Goal: Task Accomplishment & Management: Manage account settings

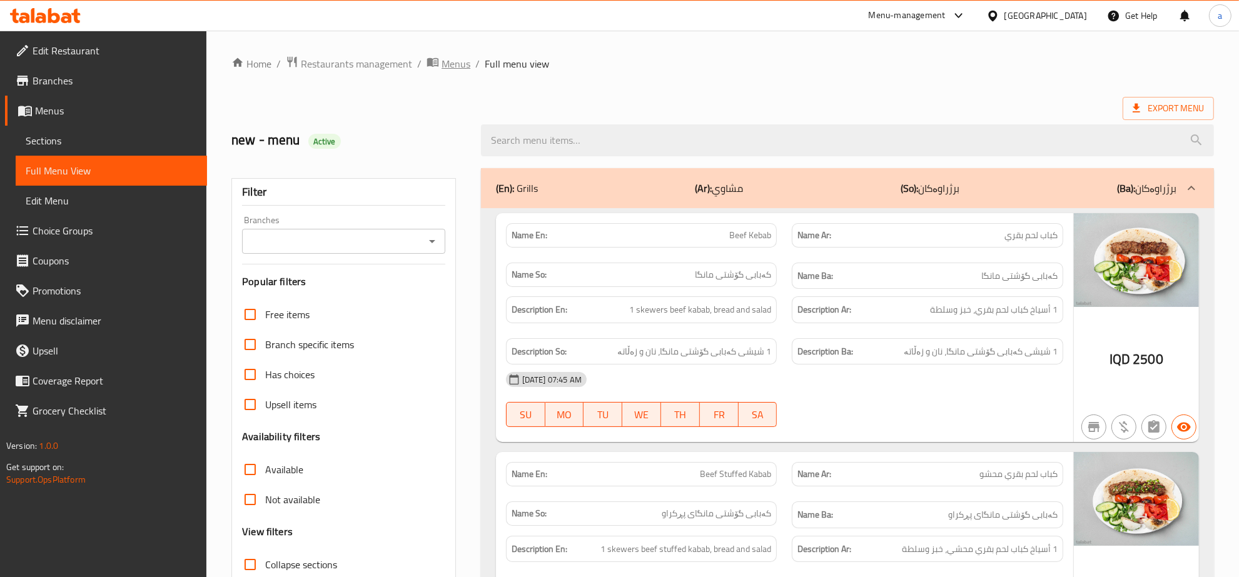
click at [454, 60] on span "Menus" at bounding box center [456, 63] width 29 height 15
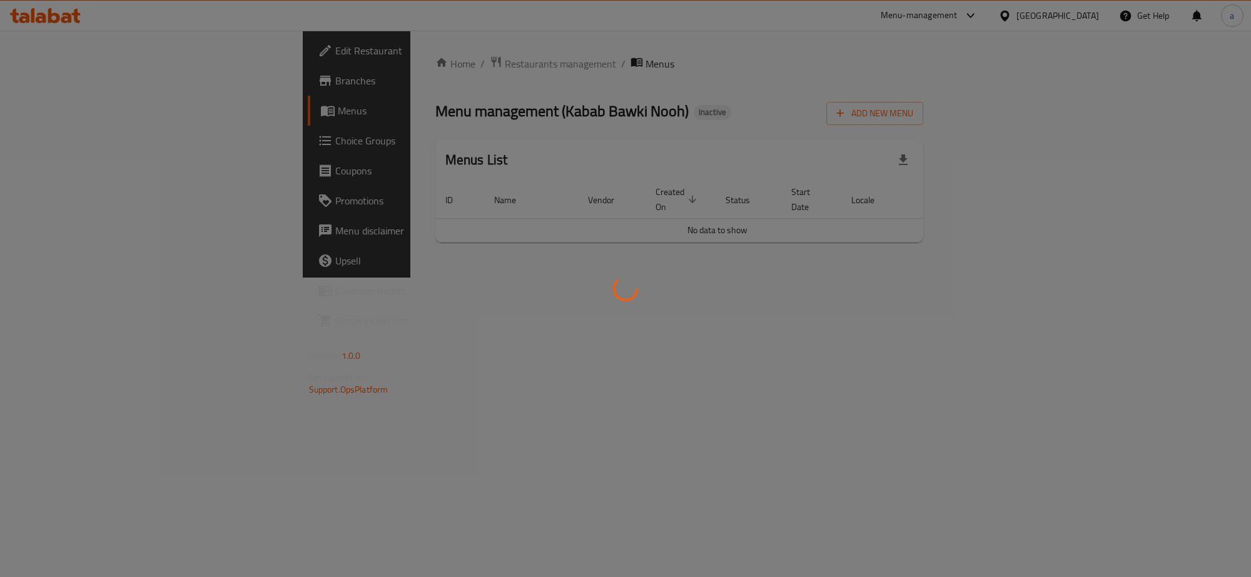
click at [369, 60] on div at bounding box center [625, 288] width 1251 height 577
click at [348, 64] on div at bounding box center [625, 288] width 1251 height 577
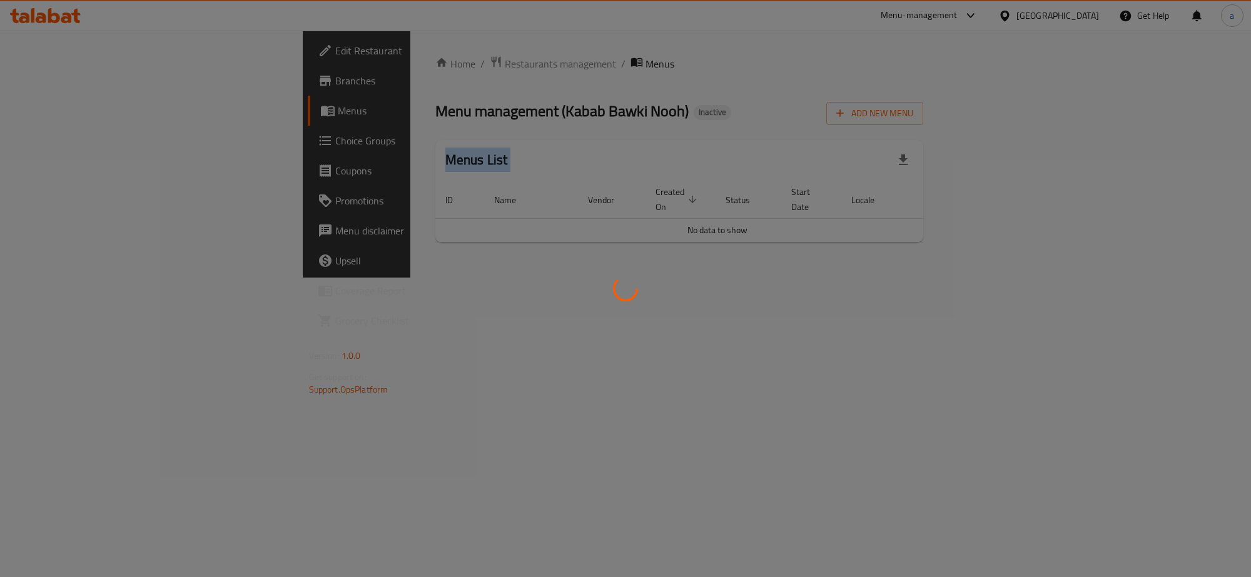
click at [348, 64] on div at bounding box center [625, 288] width 1251 height 577
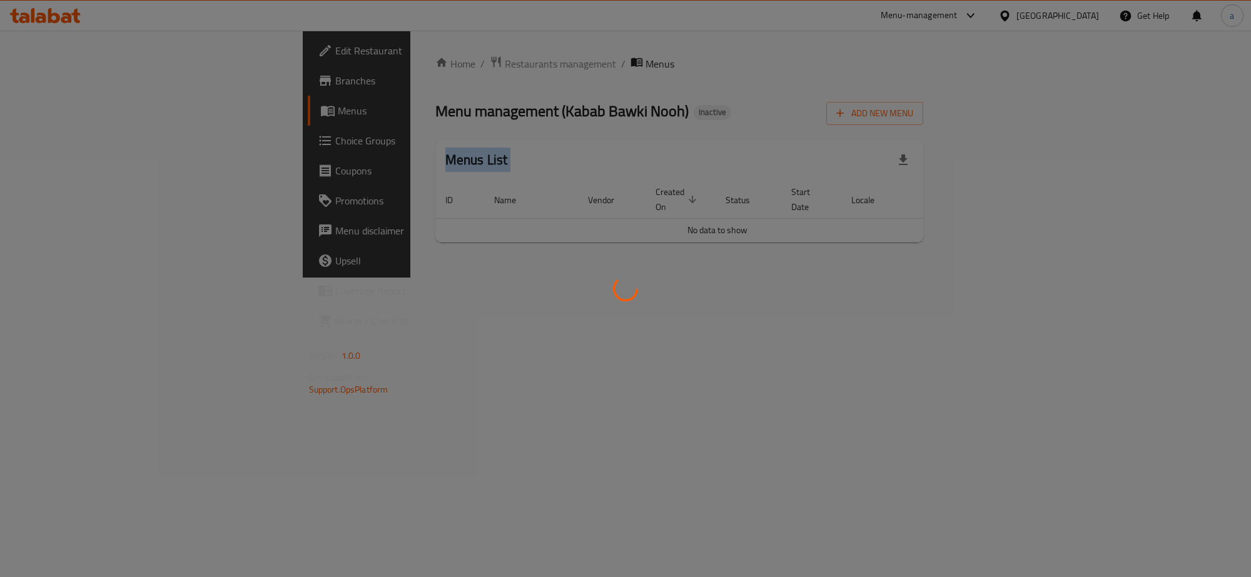
click at [348, 64] on div at bounding box center [625, 288] width 1251 height 577
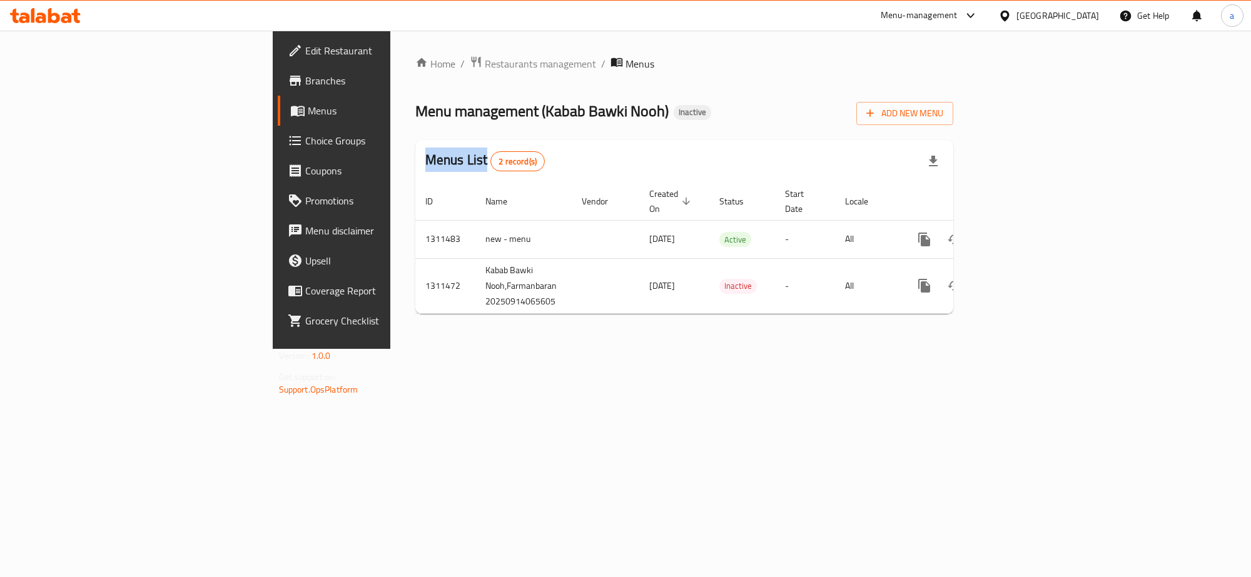
click at [485, 64] on span "Restaurants management" at bounding box center [540, 63] width 111 height 15
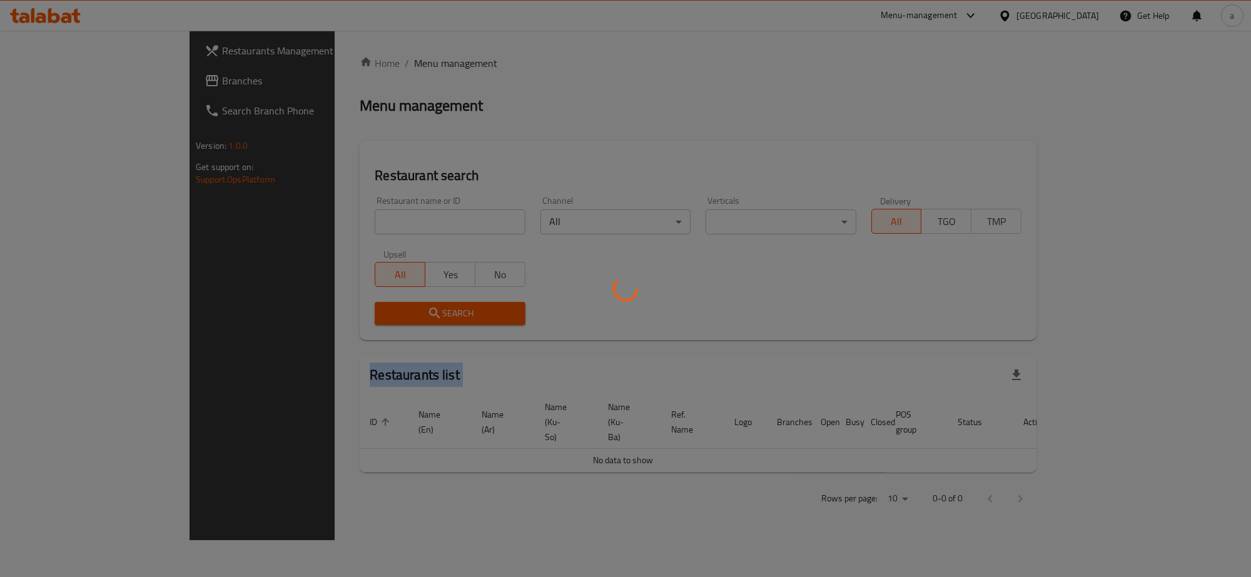
click at [348, 64] on div at bounding box center [625, 288] width 1251 height 577
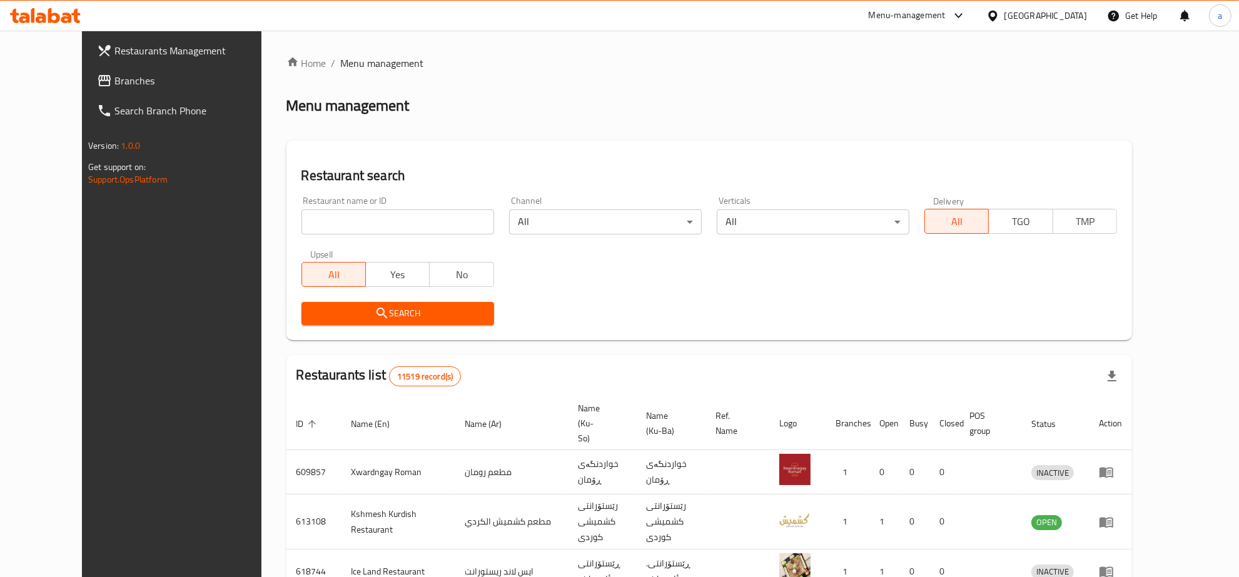
click at [390, 218] on input "search" at bounding box center [398, 222] width 193 height 25
paste input "777341"
type input "777341"
click at [383, 313] on span "Search" at bounding box center [398, 314] width 173 height 16
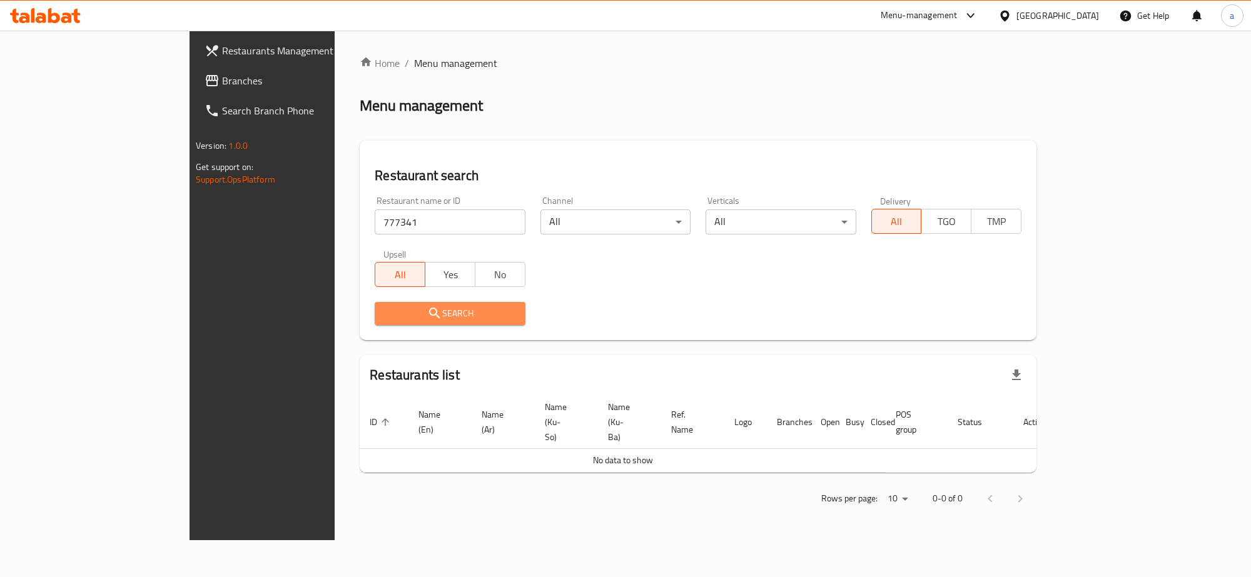
click at [435, 316] on span "Search" at bounding box center [450, 314] width 130 height 16
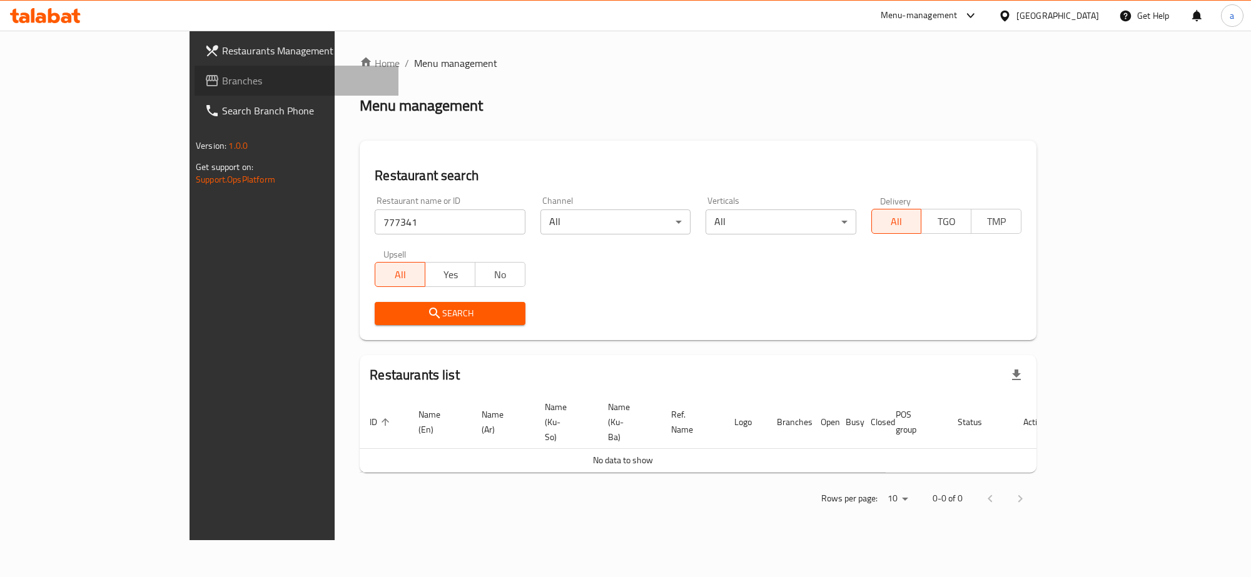
click at [222, 79] on span "Branches" at bounding box center [305, 80] width 166 height 15
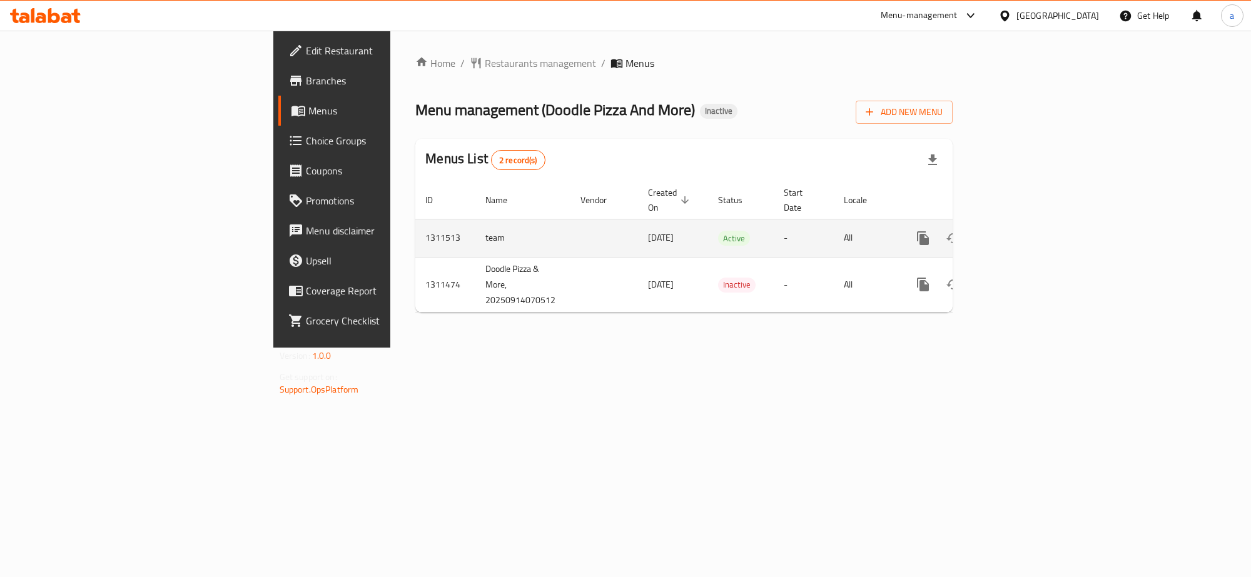
click at [1021, 231] on icon "enhanced table" at bounding box center [1013, 238] width 15 height 15
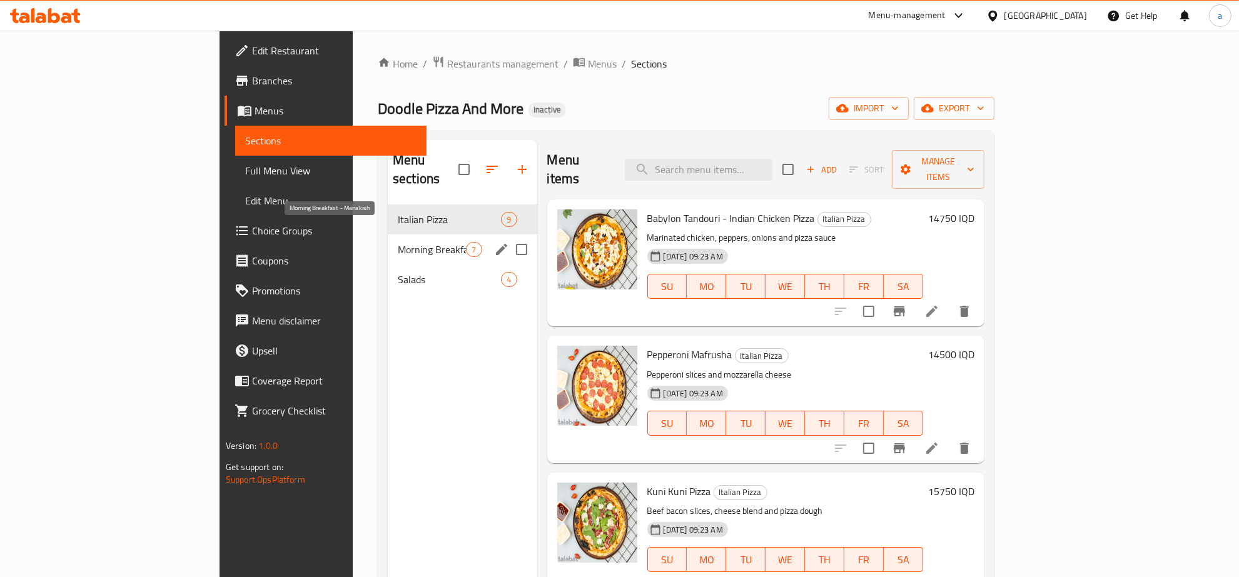
click at [398, 242] on span "Morning Breakfast - Manakish" at bounding box center [432, 249] width 68 height 15
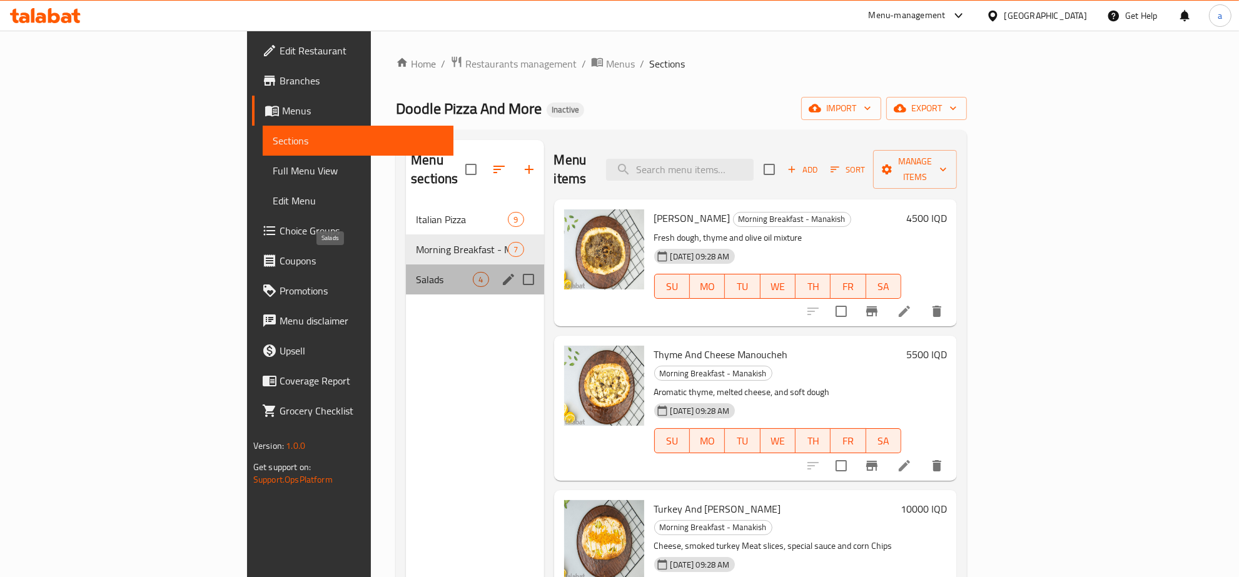
click at [416, 272] on span "Salads" at bounding box center [444, 279] width 57 height 15
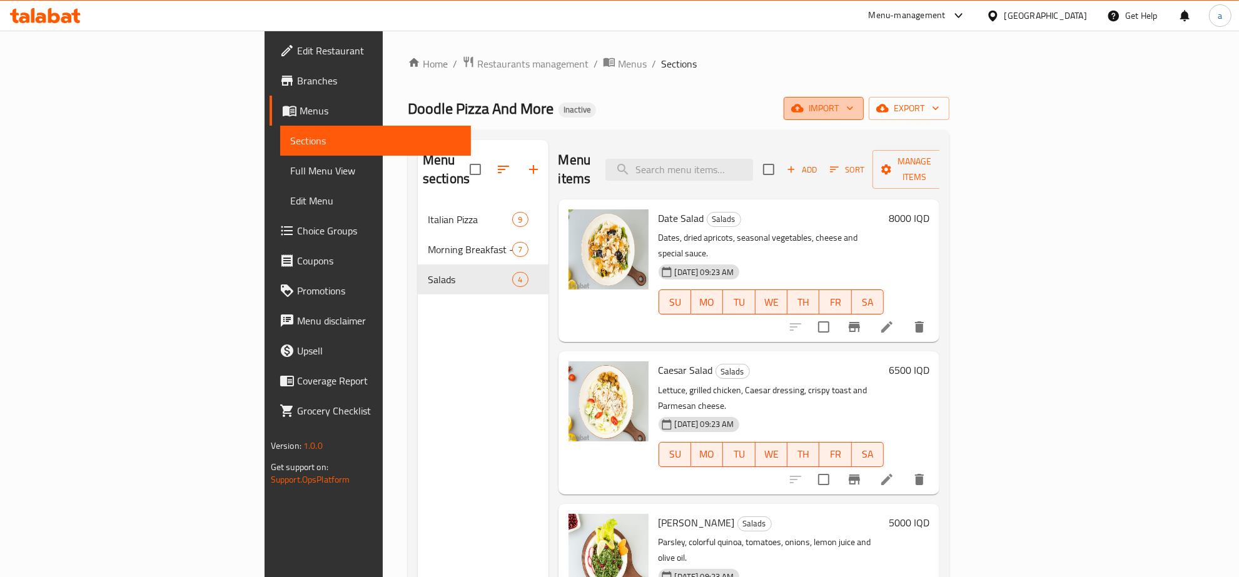
click at [864, 119] on button "import" at bounding box center [824, 108] width 80 height 23
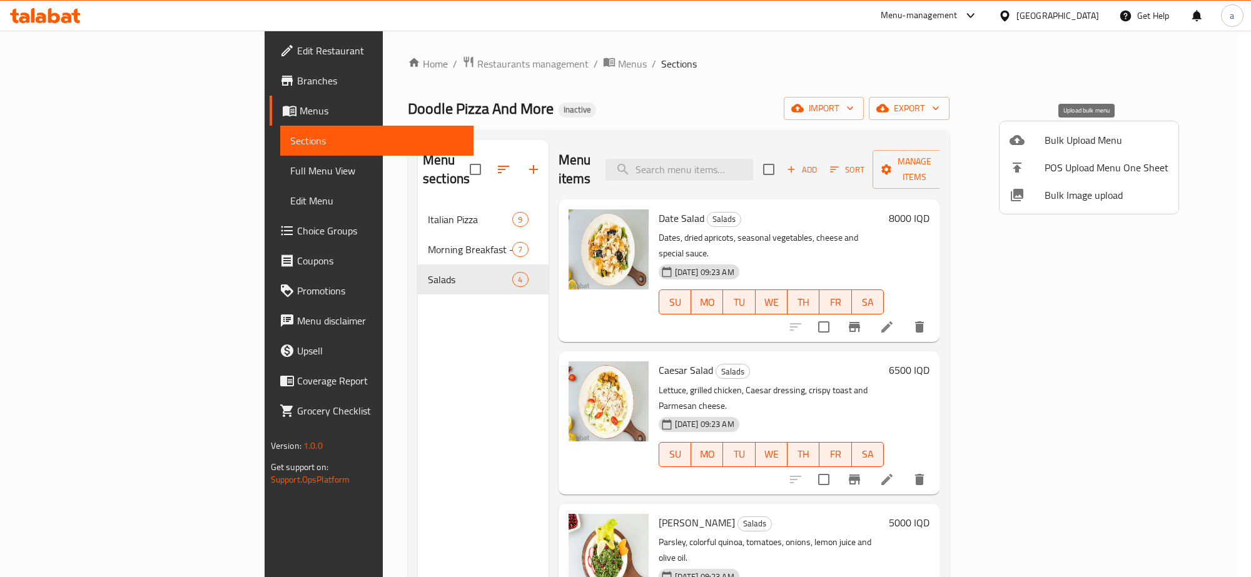
click at [1092, 129] on li "Bulk Upload Menu" at bounding box center [1089, 140] width 179 height 28
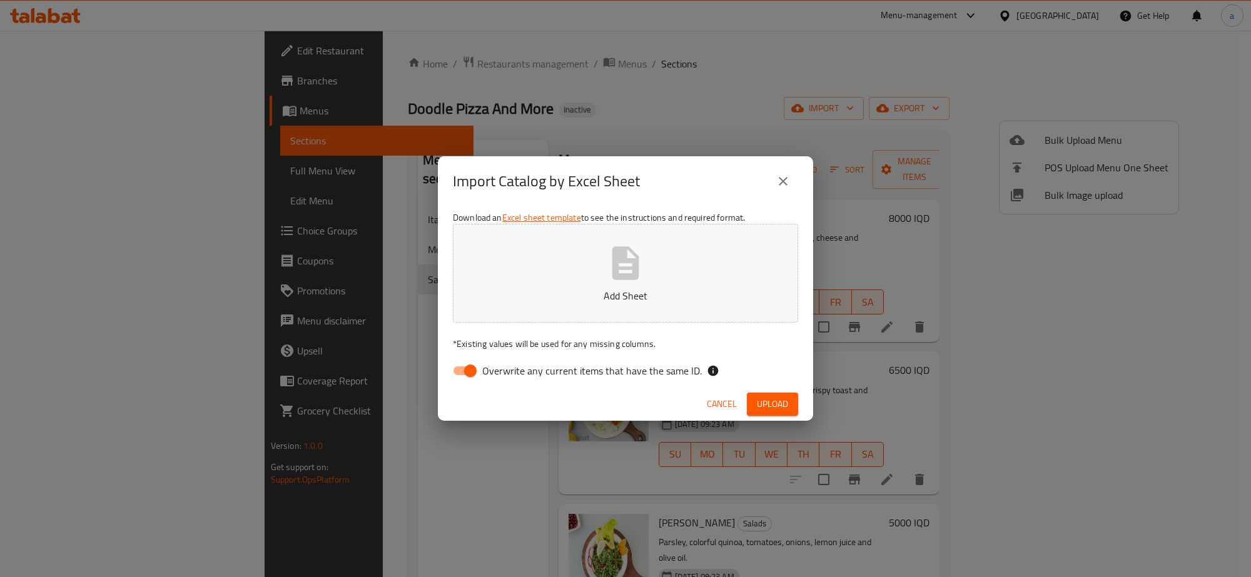
click at [467, 369] on input "Overwrite any current items that have the same ID." at bounding box center [470, 371] width 71 height 24
checkbox input "false"
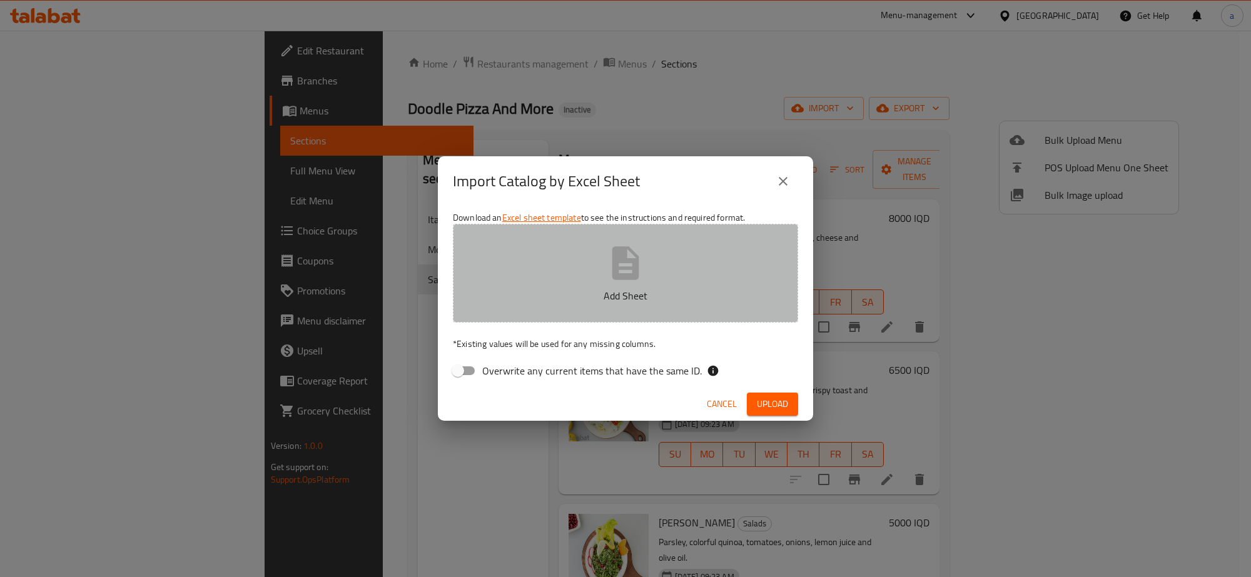
click at [524, 273] on button "Add Sheet" at bounding box center [625, 273] width 345 height 99
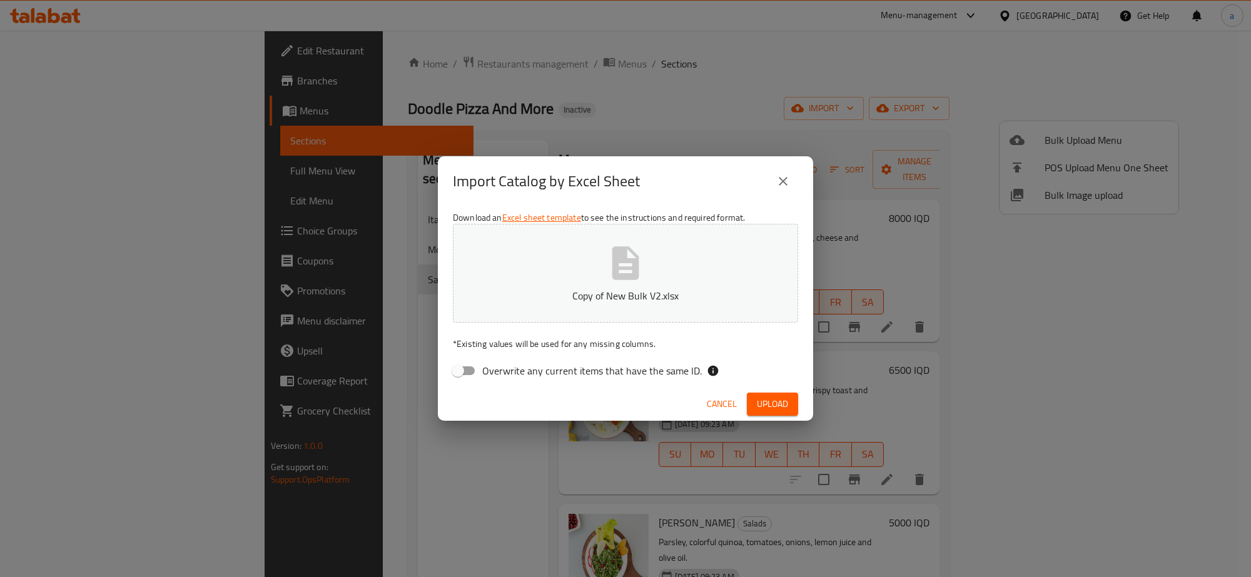
click at [782, 405] on span "Upload" at bounding box center [772, 405] width 31 height 16
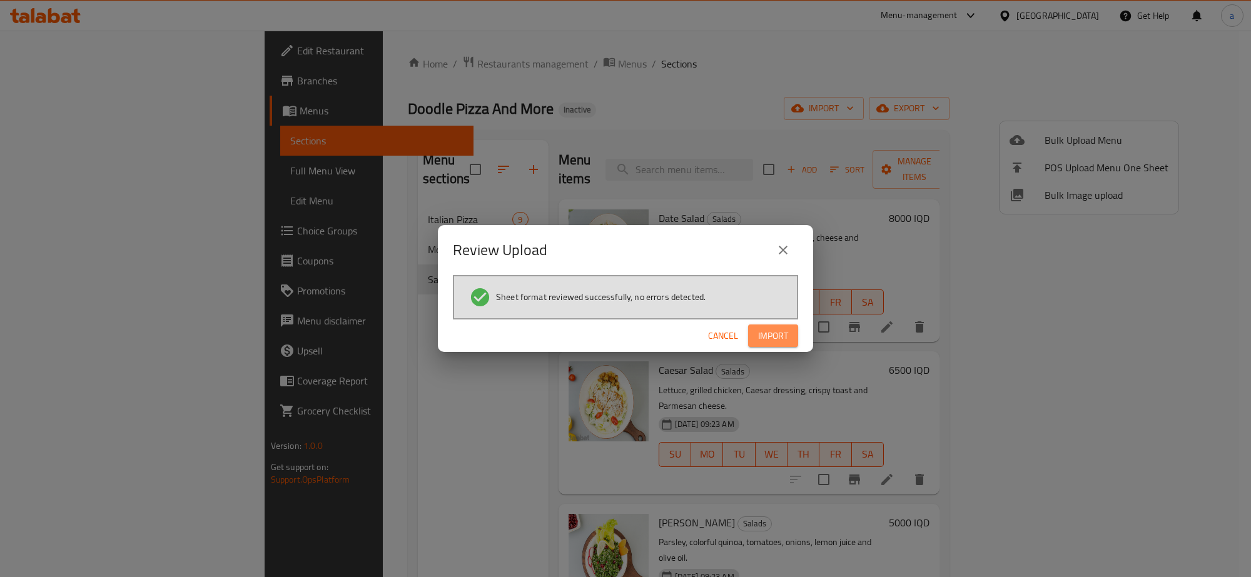
click at [777, 333] on span "Import" at bounding box center [773, 336] width 30 height 16
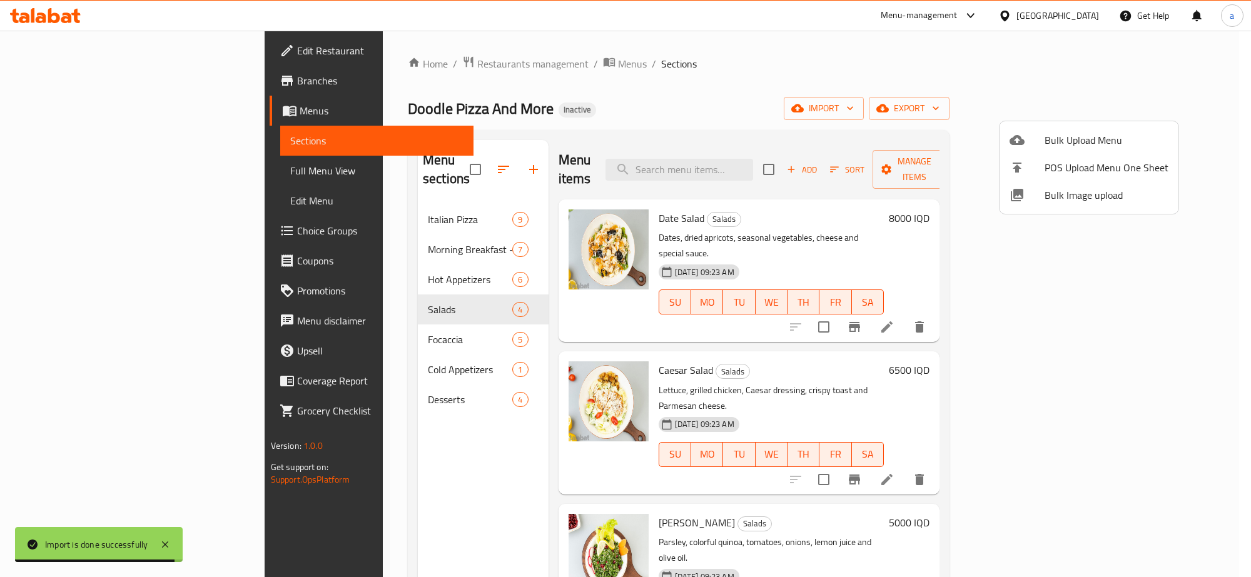
click at [357, 320] on div at bounding box center [625, 288] width 1251 height 577
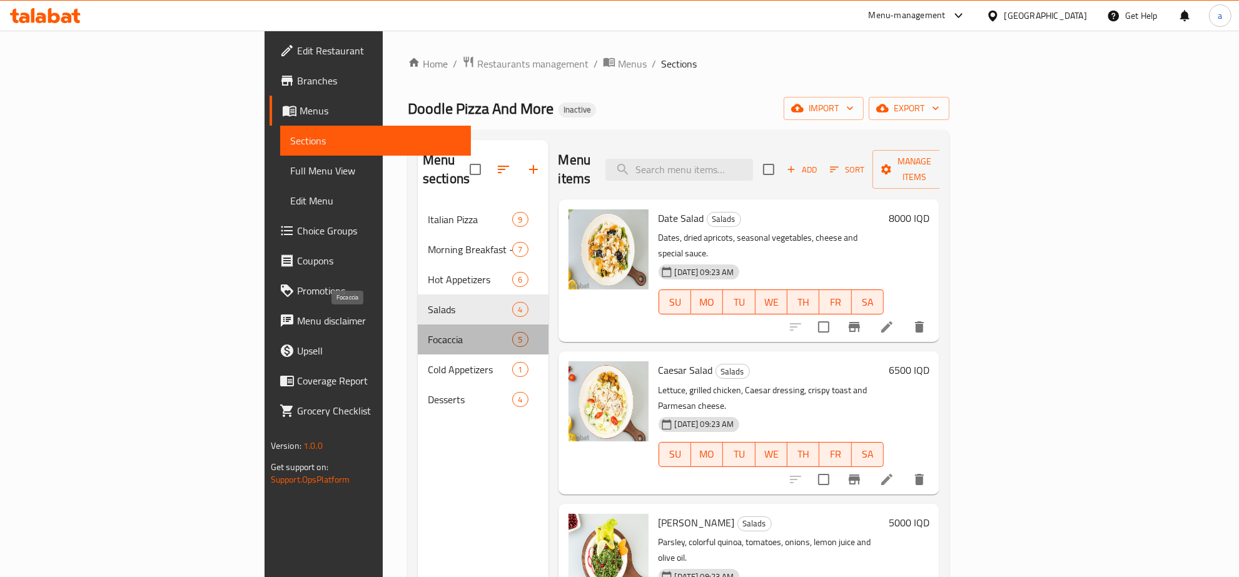
click at [428, 332] on span "Focaccia" at bounding box center [470, 339] width 84 height 15
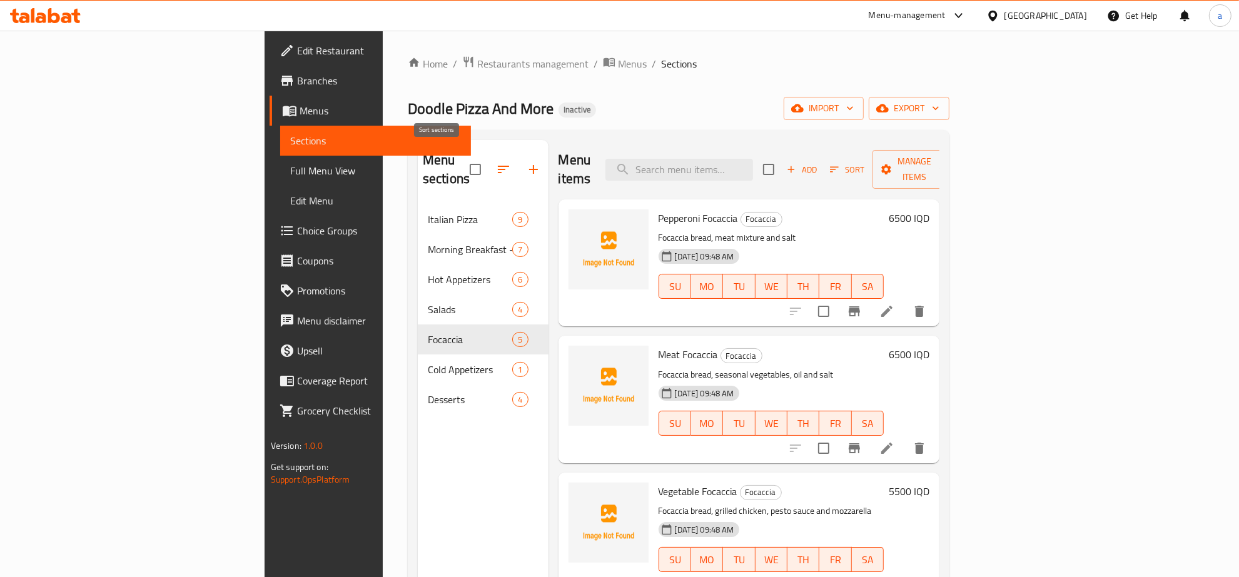
click at [489, 155] on button "button" at bounding box center [504, 170] width 30 height 30
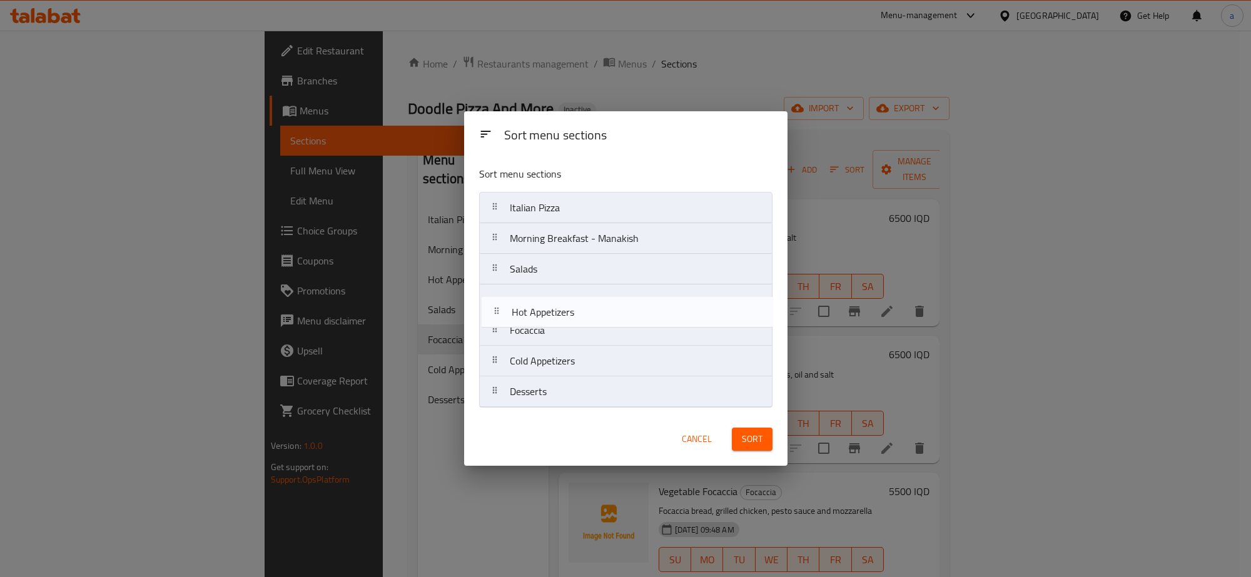
drag, startPoint x: 556, startPoint y: 282, endPoint x: 557, endPoint y: 329, distance: 47.6
click at [557, 329] on nav "Italian Pizza Morning Breakfast - Manakish Hot Appetizers Salads Focaccia Cold …" at bounding box center [625, 300] width 293 height 216
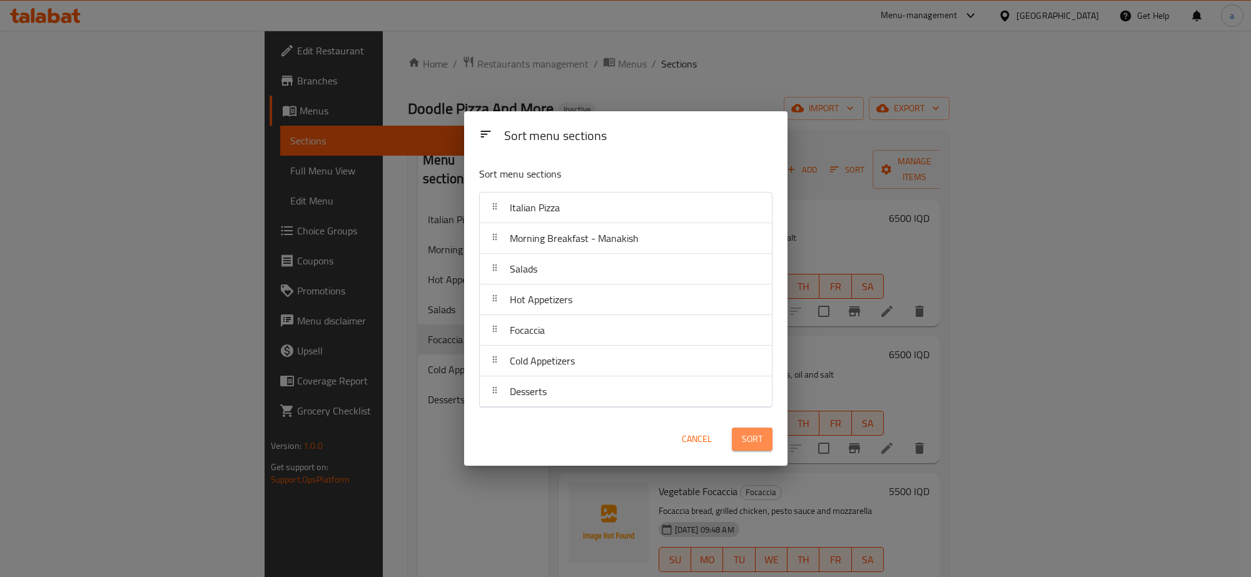
click at [756, 433] on span "Sort" at bounding box center [752, 440] width 21 height 16
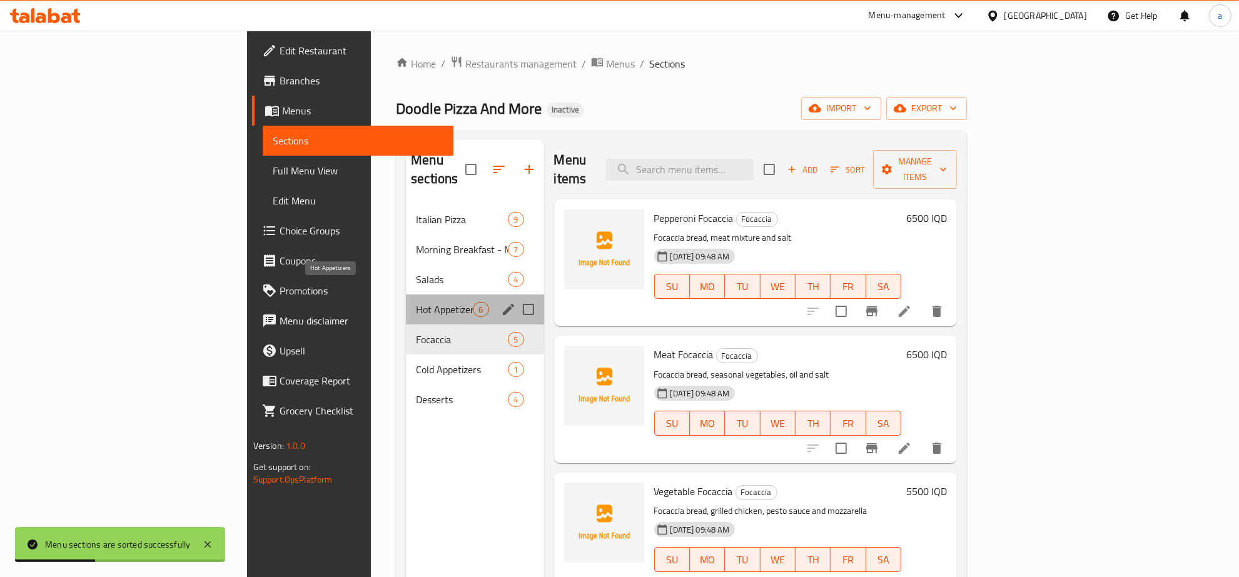
click at [416, 302] on span "Hot Appetizers" at bounding box center [444, 309] width 57 height 15
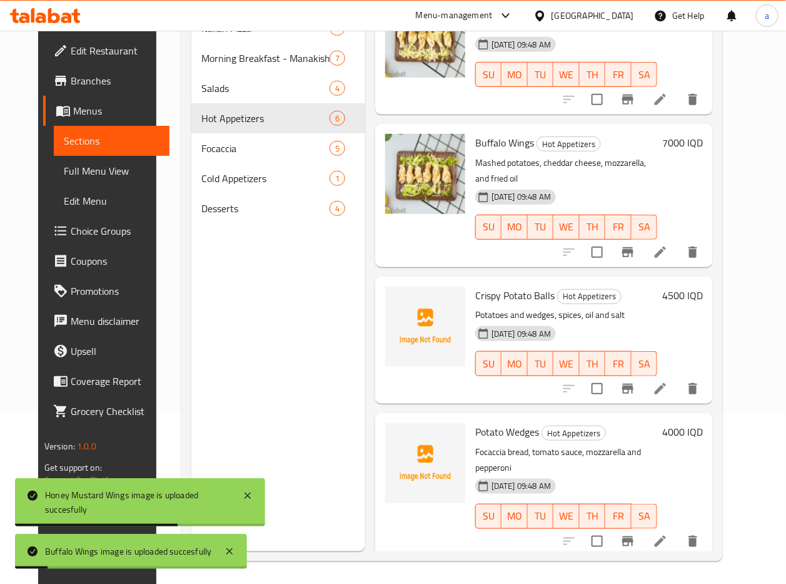
scroll to position [176, 0]
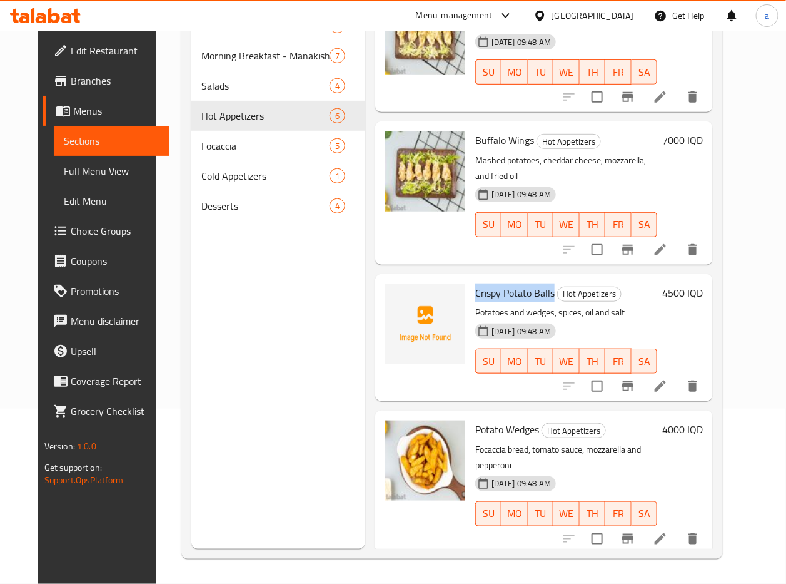
drag, startPoint x: 472, startPoint y: 292, endPoint x: 549, endPoint y: 292, distance: 76.3
click at [549, 292] on span "Crispy Potato Balls" at bounding box center [514, 292] width 79 height 19
copy span "Crispy Potato Balls"
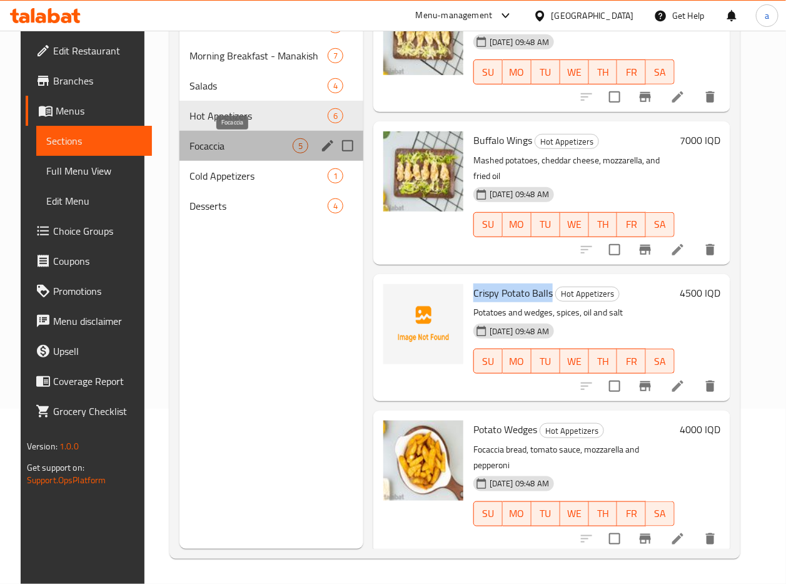
click at [211, 144] on span "Focaccia" at bounding box center [241, 145] width 103 height 15
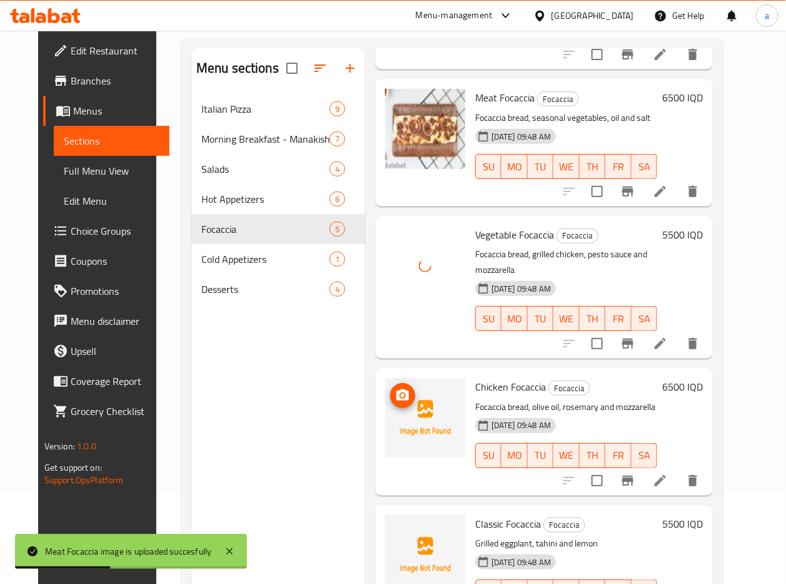
scroll to position [176, 0]
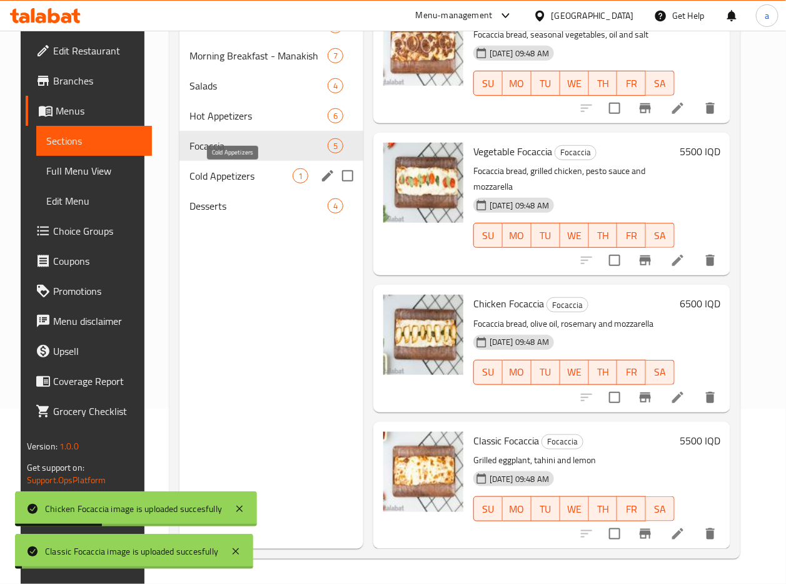
click at [277, 171] on span "Cold Appetizers" at bounding box center [241, 175] width 103 height 15
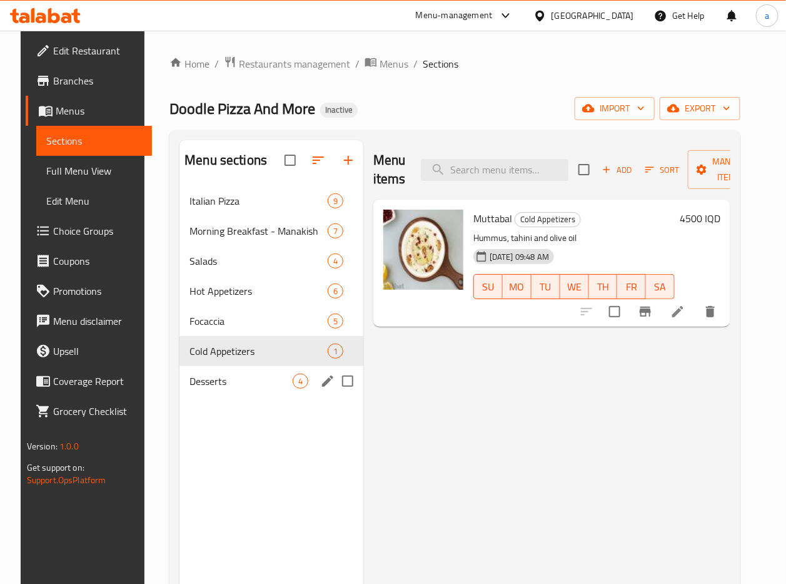
click at [195, 371] on div "Desserts 4" at bounding box center [272, 381] width 184 height 30
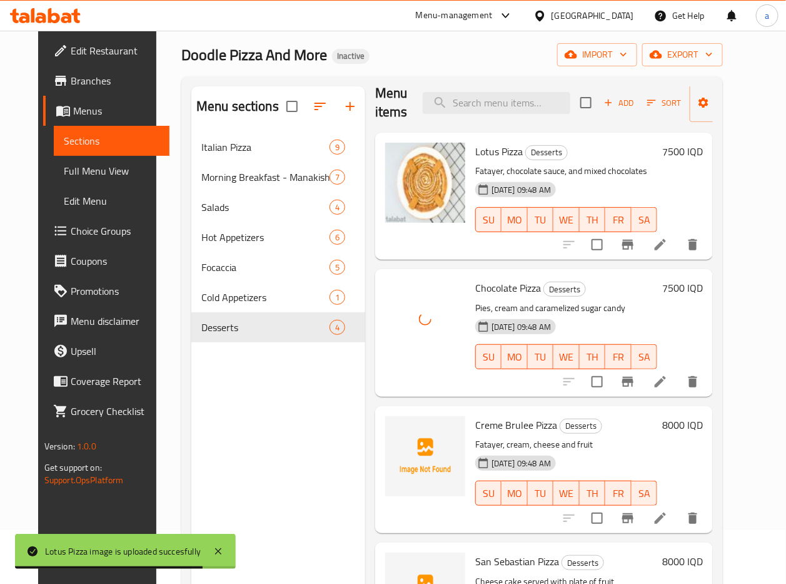
scroll to position [176, 0]
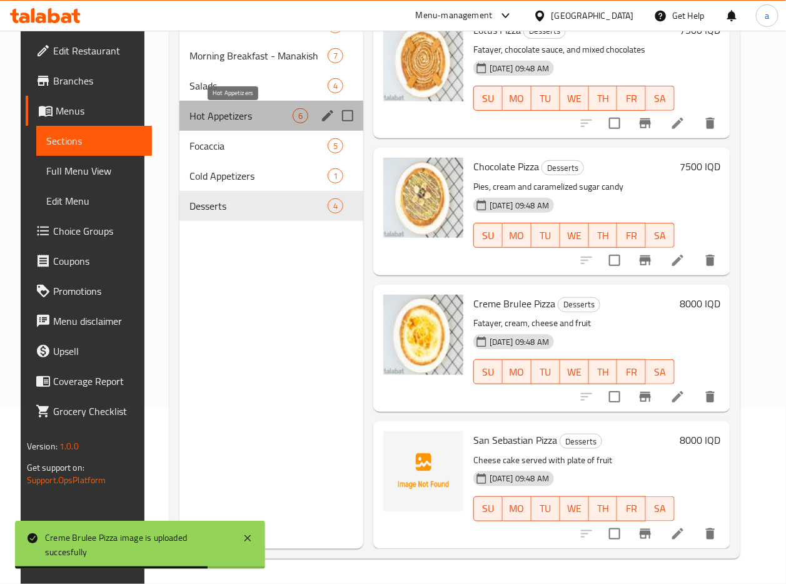
click at [220, 117] on span "Hot Appetizers" at bounding box center [241, 115] width 103 height 15
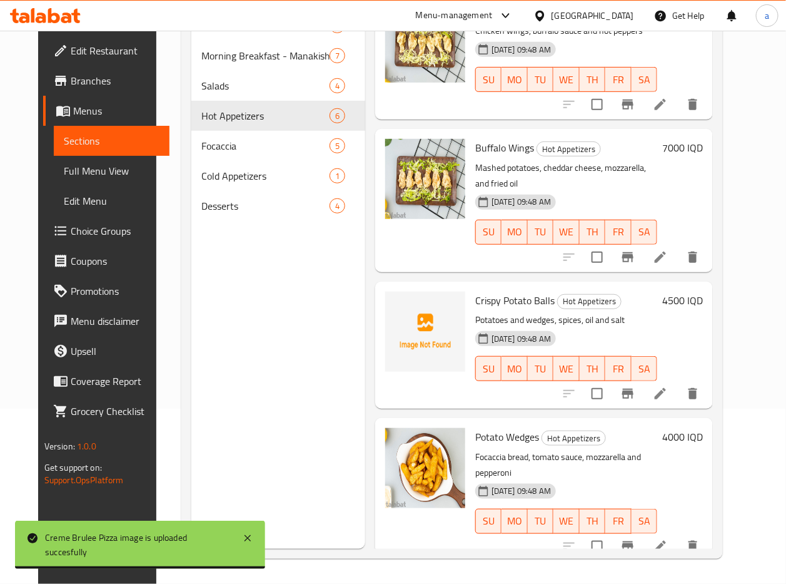
scroll to position [313, 0]
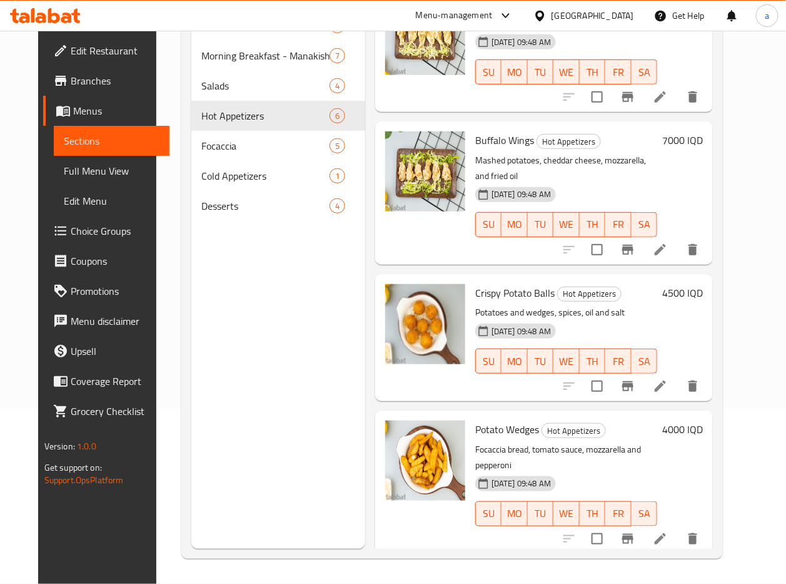
click at [257, 373] on div "Menu sections Italian Pizza 9 Morning Breakfast - Manakish 7 Salads 4 Hot Appet…" at bounding box center [278, 257] width 174 height 584
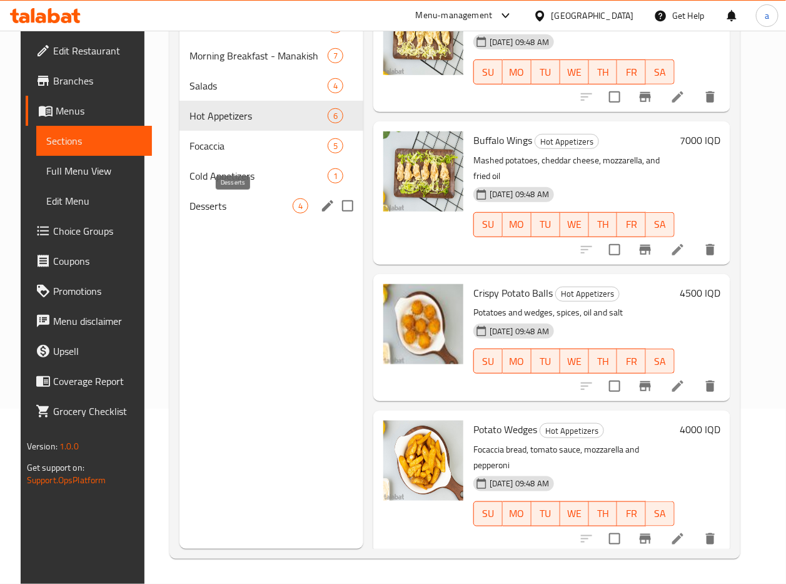
click at [248, 213] on span "Desserts" at bounding box center [241, 205] width 103 height 15
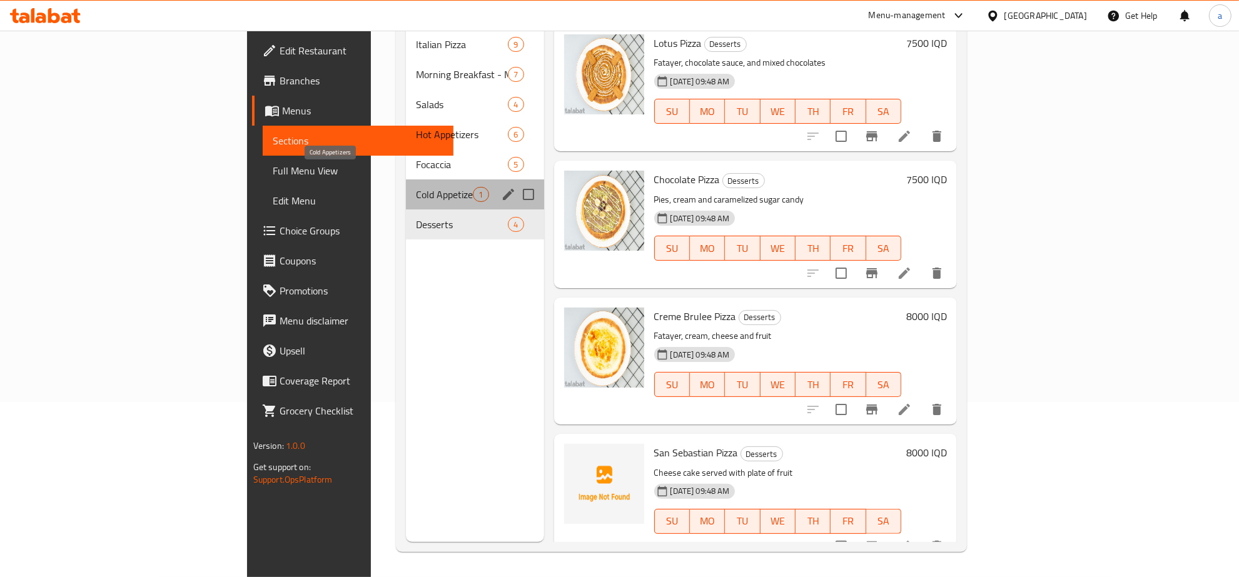
click at [416, 187] on span "Cold Appetizers" at bounding box center [444, 194] width 57 height 15
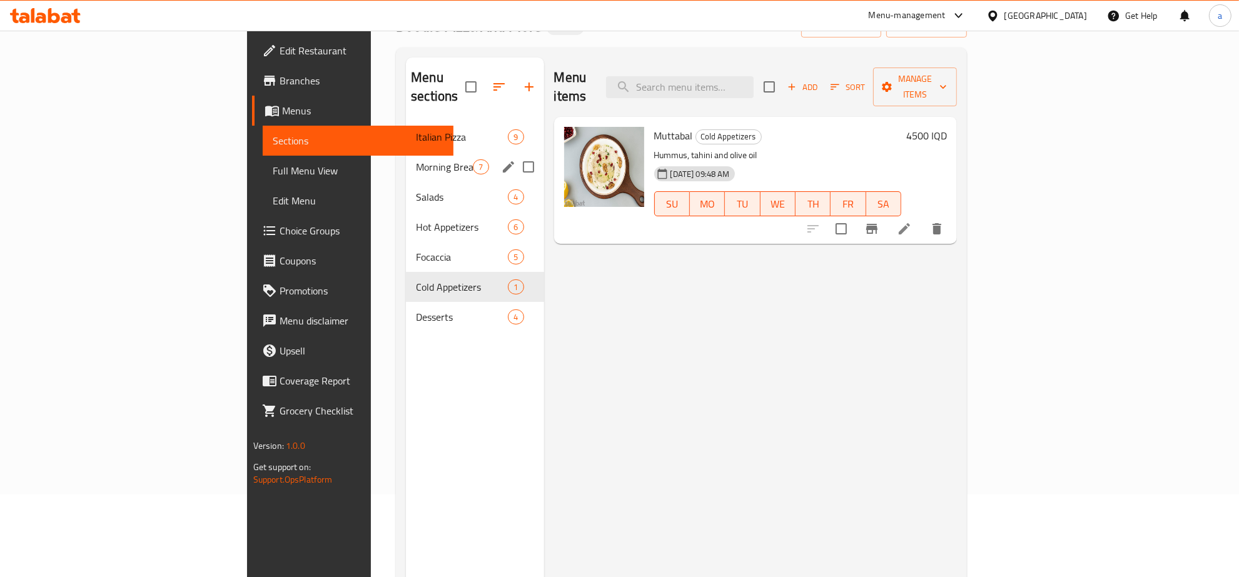
scroll to position [45, 0]
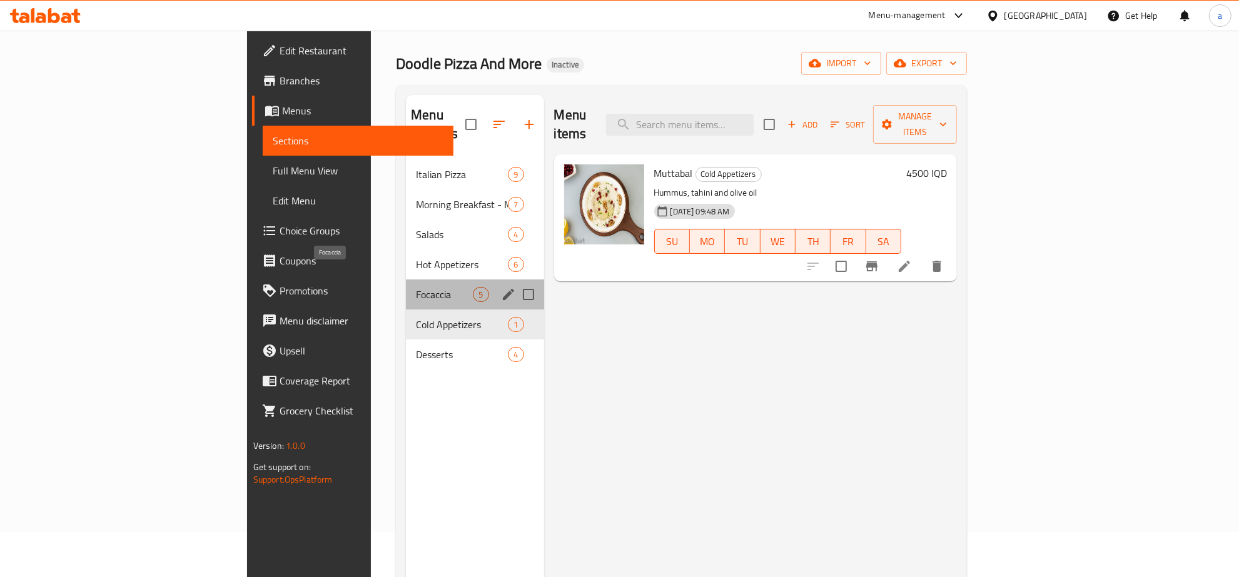
click at [416, 287] on span "Focaccia" at bounding box center [444, 294] width 57 height 15
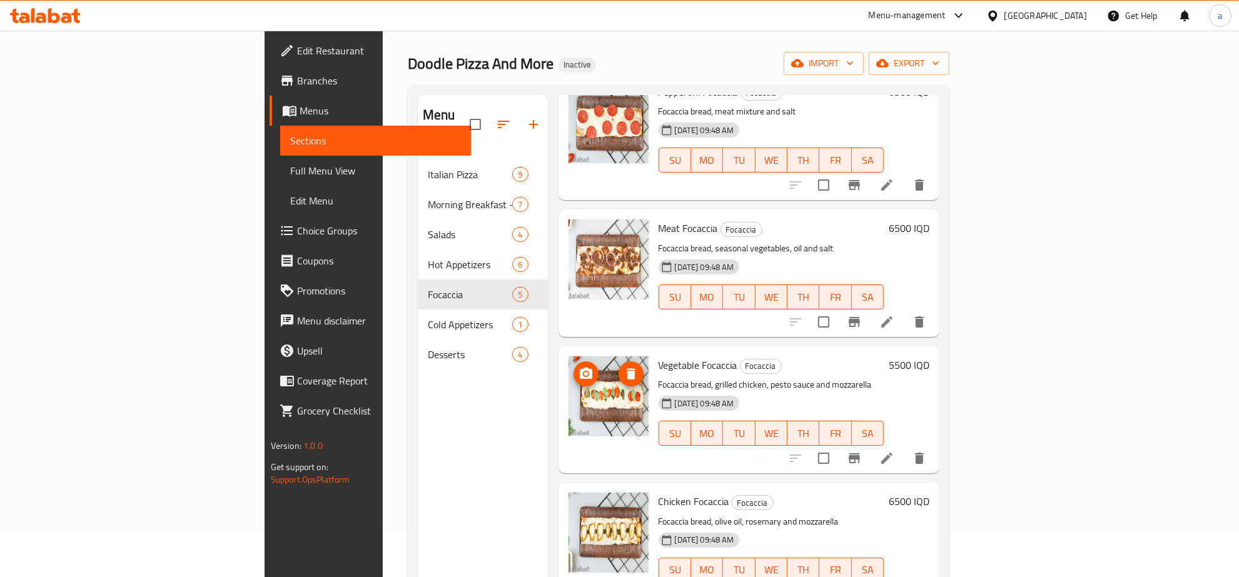
scroll to position [136, 0]
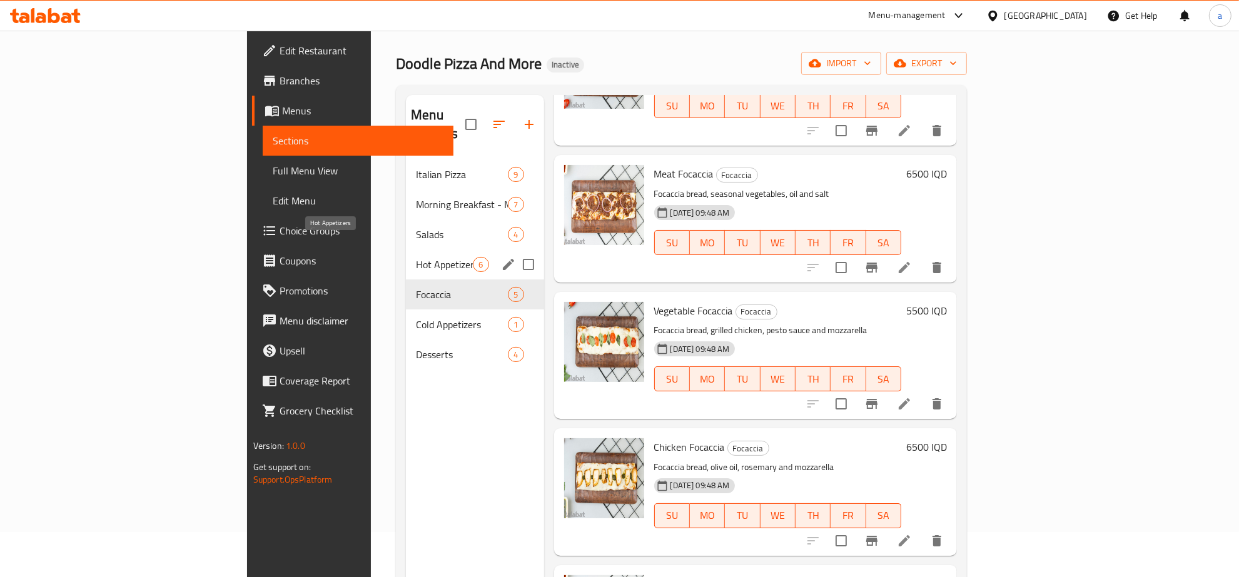
click at [416, 257] on span "Hot Appetizers" at bounding box center [444, 264] width 57 height 15
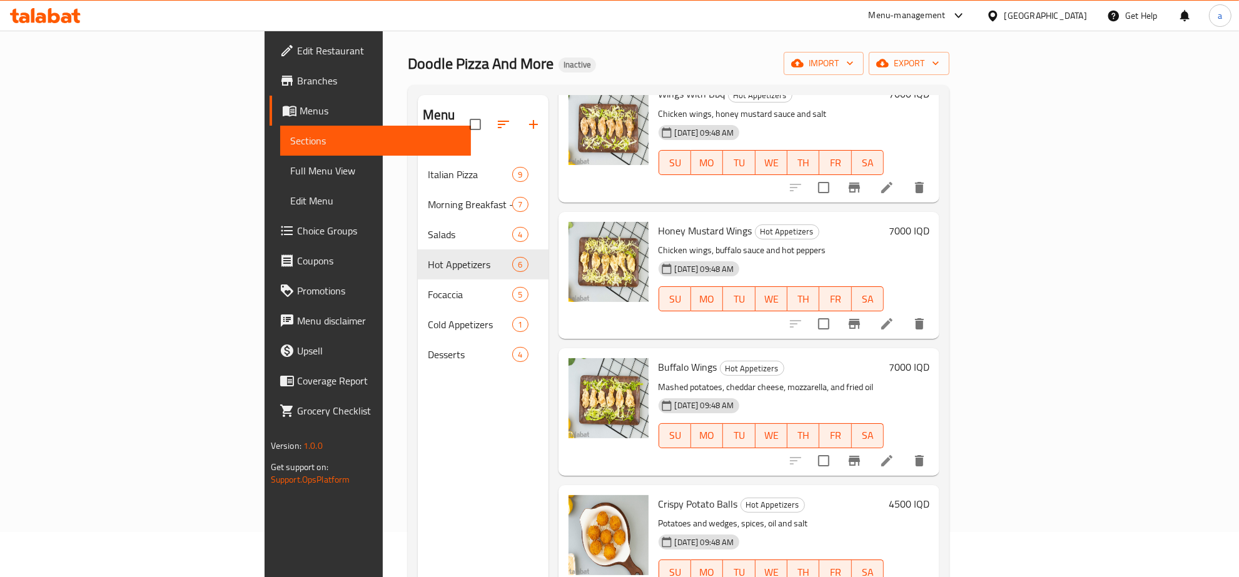
scroll to position [273, 0]
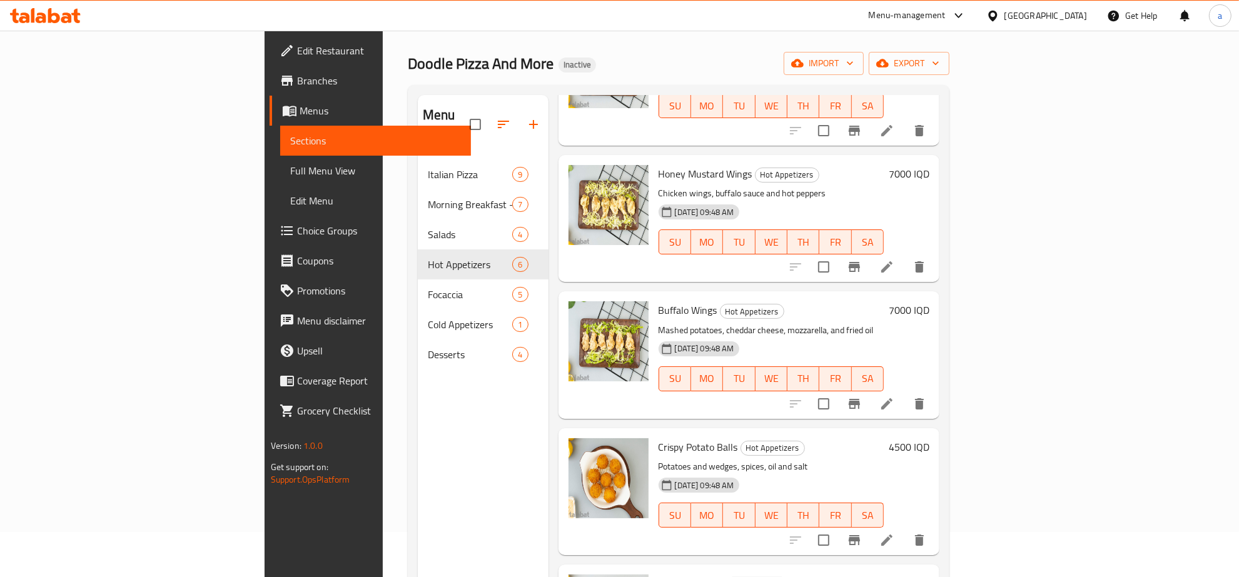
click at [657, 82] on div "Home / Restaurants management / Menus / Sections Doodle Pizza And More Inactive…" at bounding box center [679, 347] width 542 height 672
click at [290, 174] on span "Full Menu View" at bounding box center [375, 170] width 171 height 15
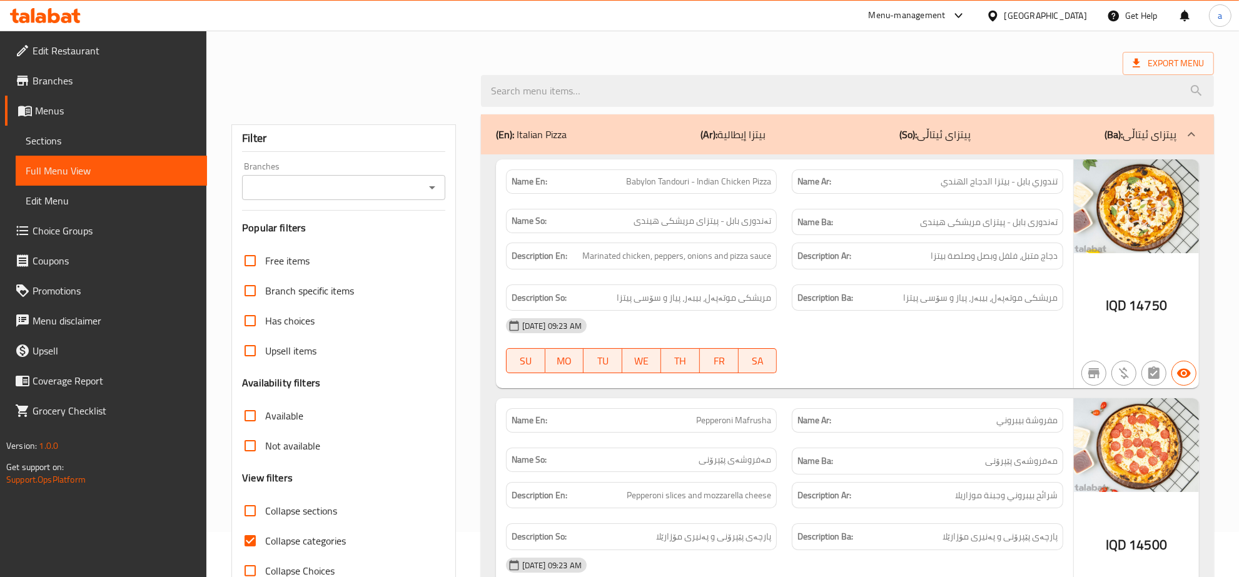
click at [425, 195] on icon "Open" at bounding box center [432, 187] width 15 height 15
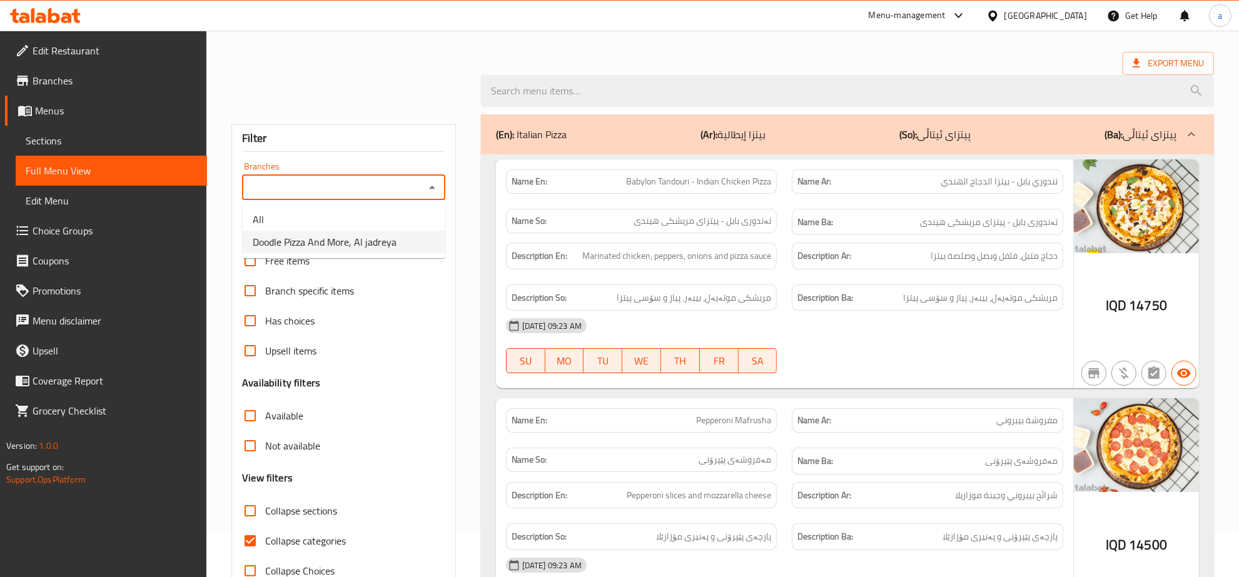
click at [389, 247] on span "Doodle Pizza And More, Al jadreya" at bounding box center [325, 242] width 144 height 15
type input "Doodle Pizza And More, Al jadreya"
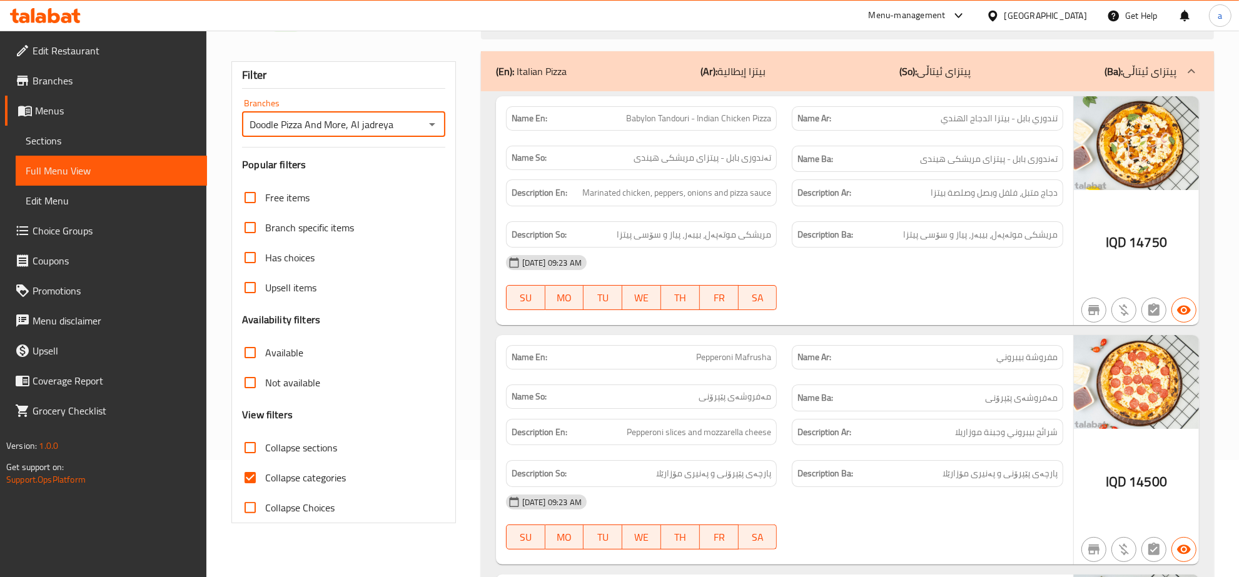
scroll to position [79, 0]
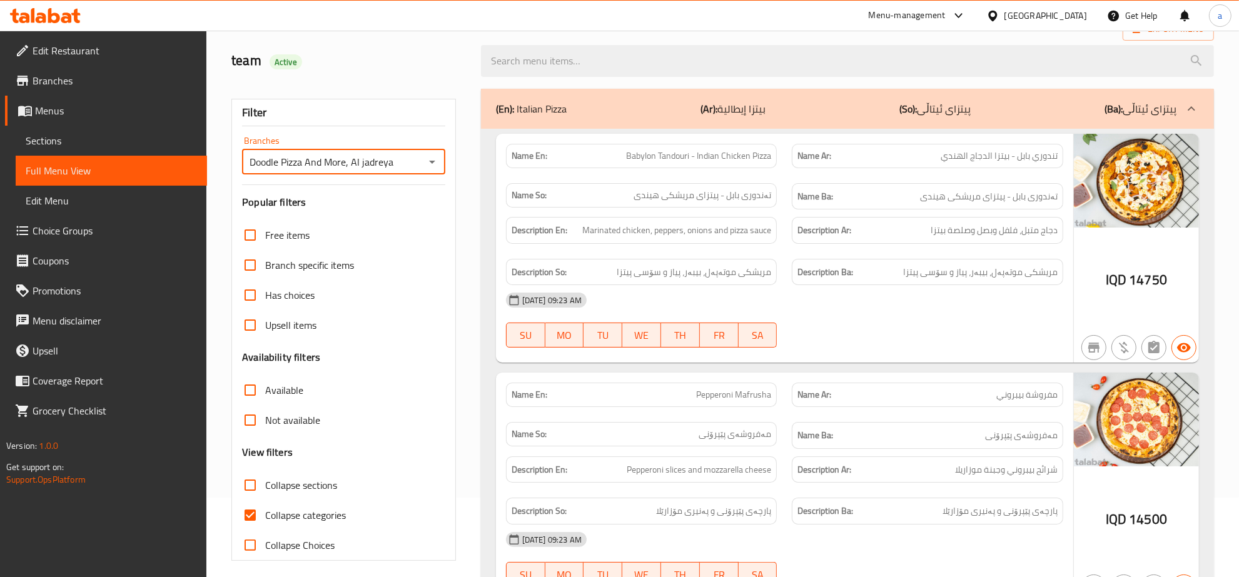
click at [248, 479] on input "Collapse sections" at bounding box center [250, 485] width 30 height 30
checkbox input "true"
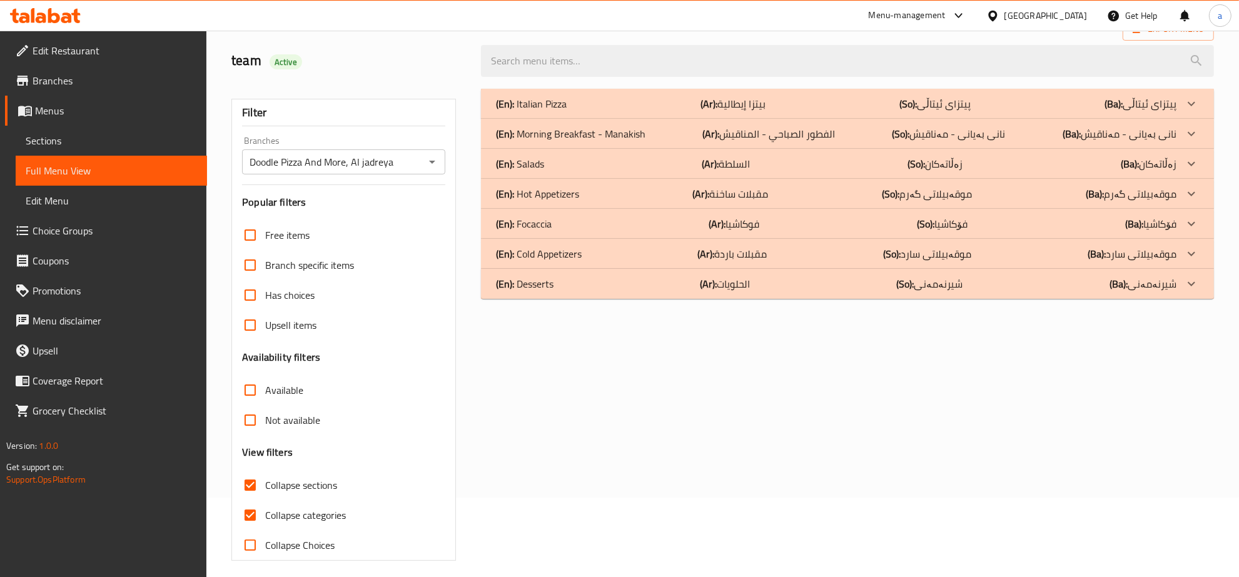
click at [662, 285] on div "(En): Desserts (Ar): الحلويات (So): شیرنەمەنی (Ba): شیرنەمەنی" at bounding box center [836, 284] width 681 height 15
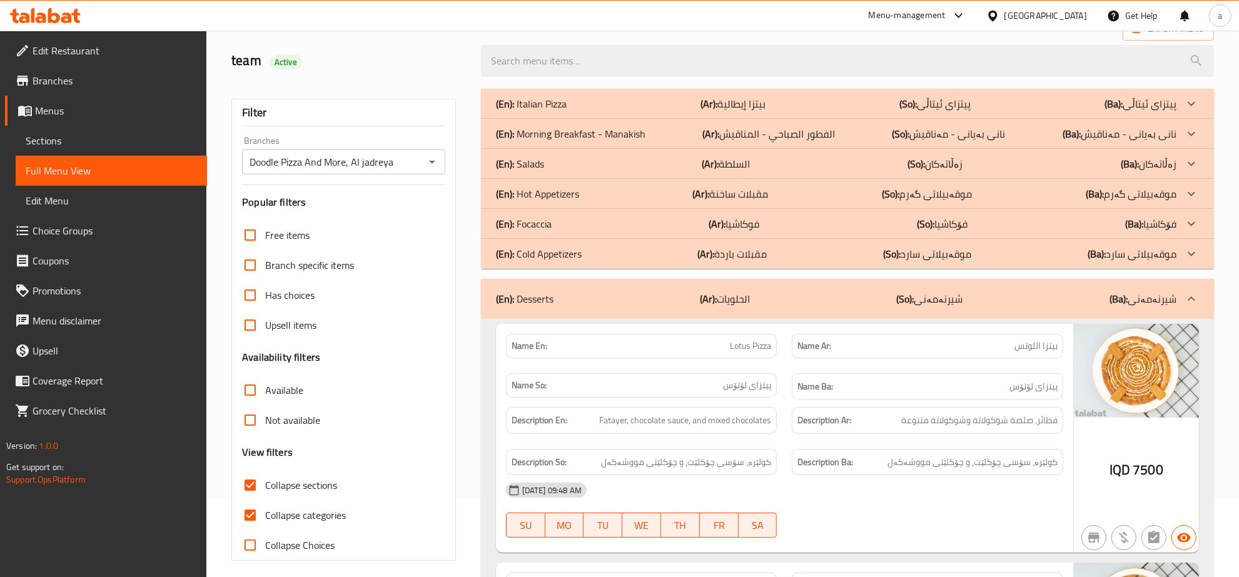
click at [573, 257] on p "(En): Cold Appetizers" at bounding box center [539, 253] width 86 height 15
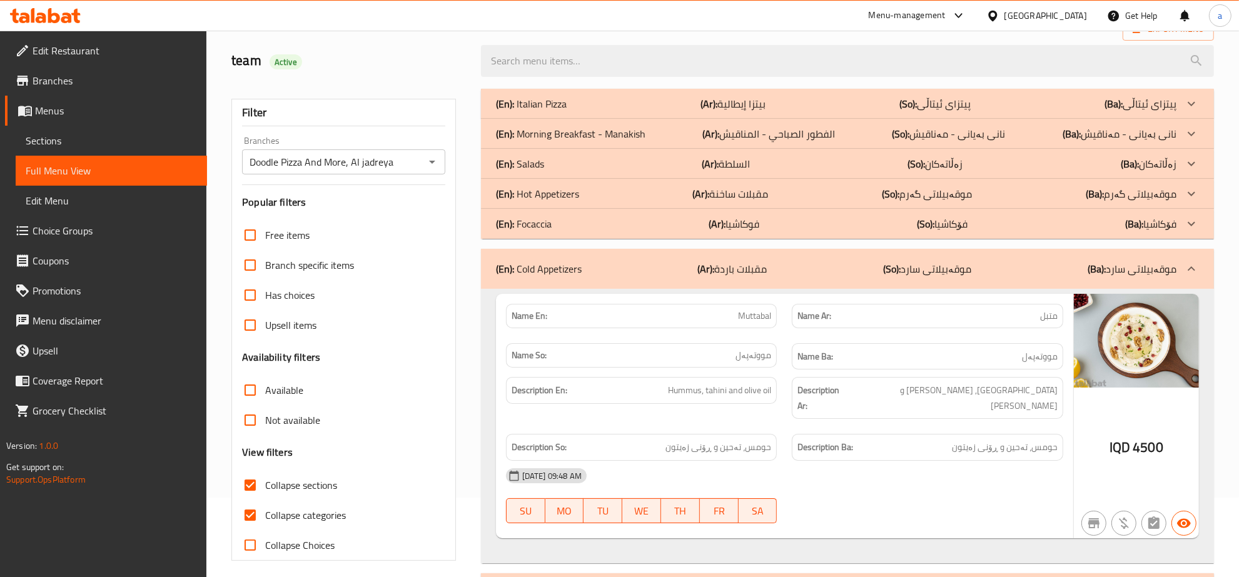
click at [572, 233] on div "(En): Focaccia (Ar): فوكاشيا (So): فۆکاشیا (Ba): فۆکاشیا" at bounding box center [847, 224] width 733 height 30
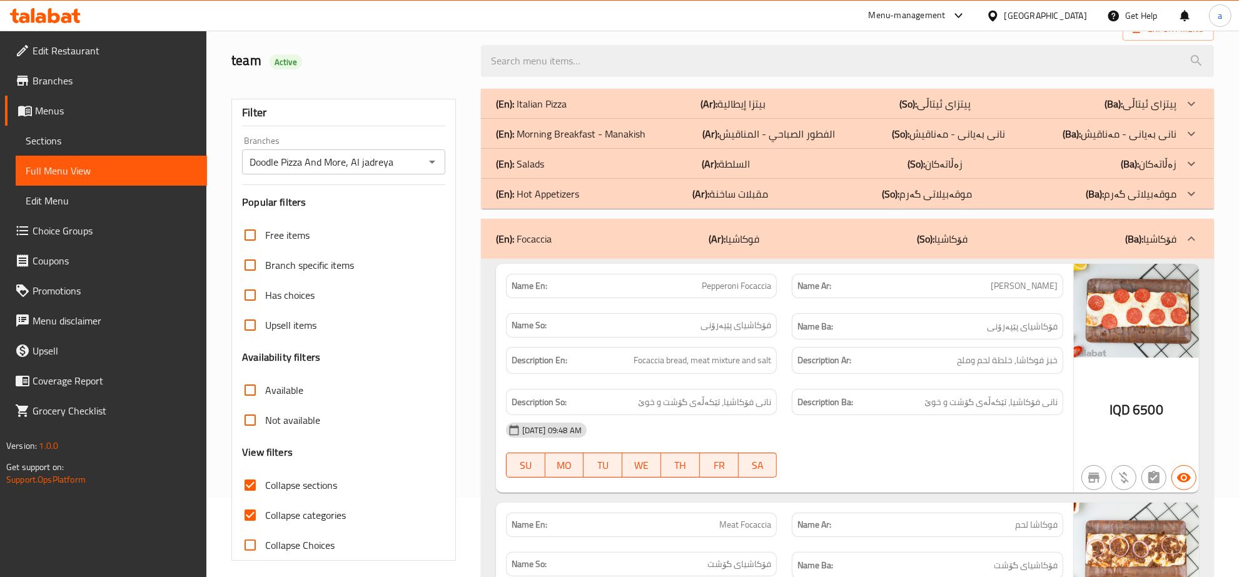
click at [572, 201] on p "(En): Hot Appetizers" at bounding box center [537, 193] width 83 height 15
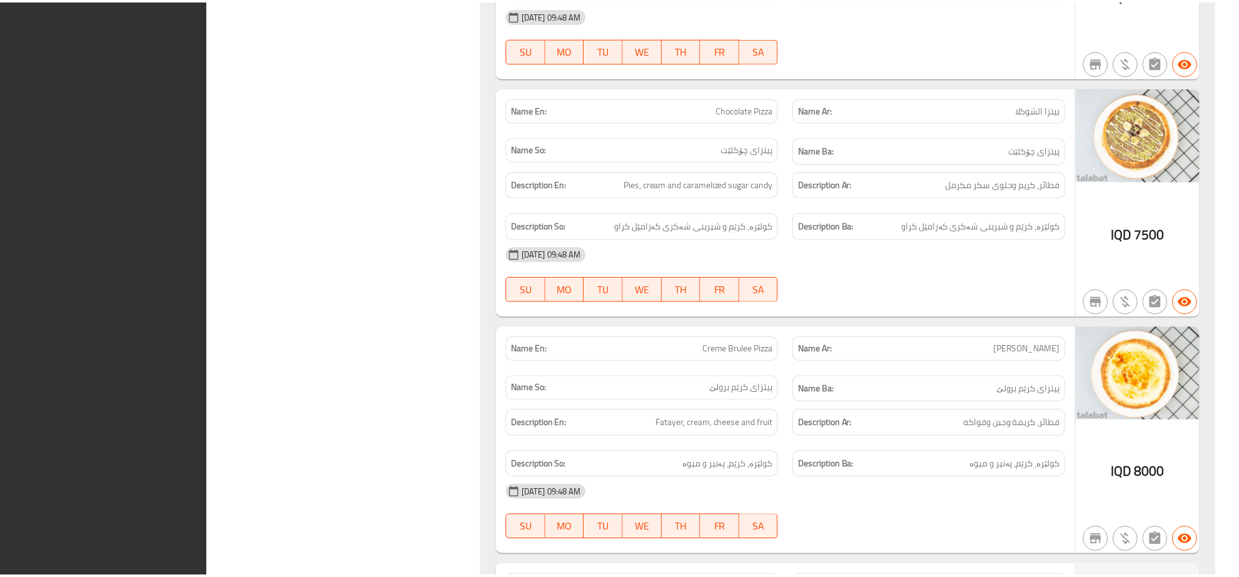
scroll to position [3879, 0]
